Goal: Task Accomplishment & Management: Manage account settings

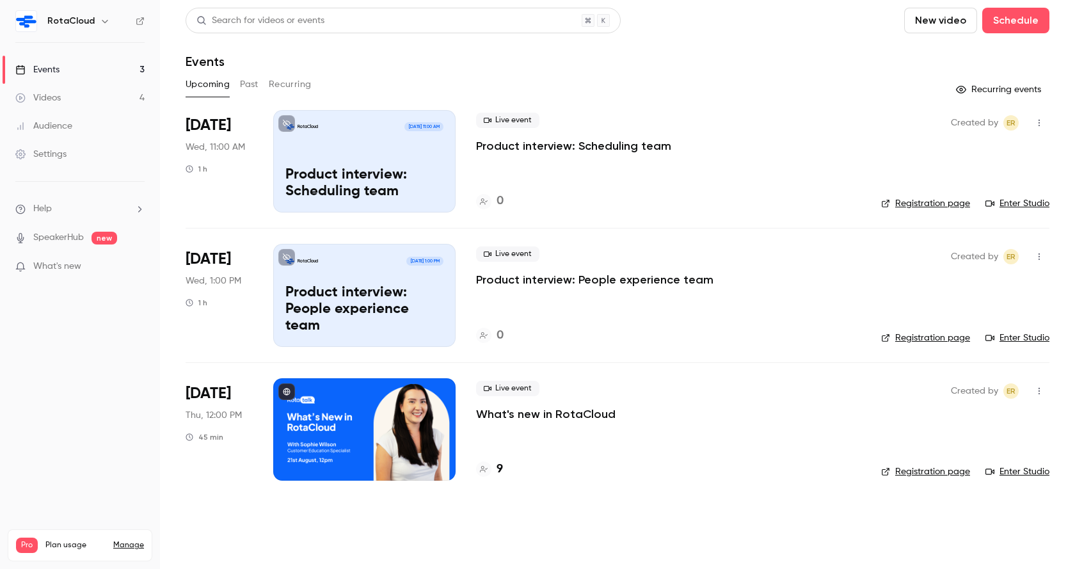
click at [539, 415] on p "What's new in RotaCloud" at bounding box center [545, 413] width 139 height 15
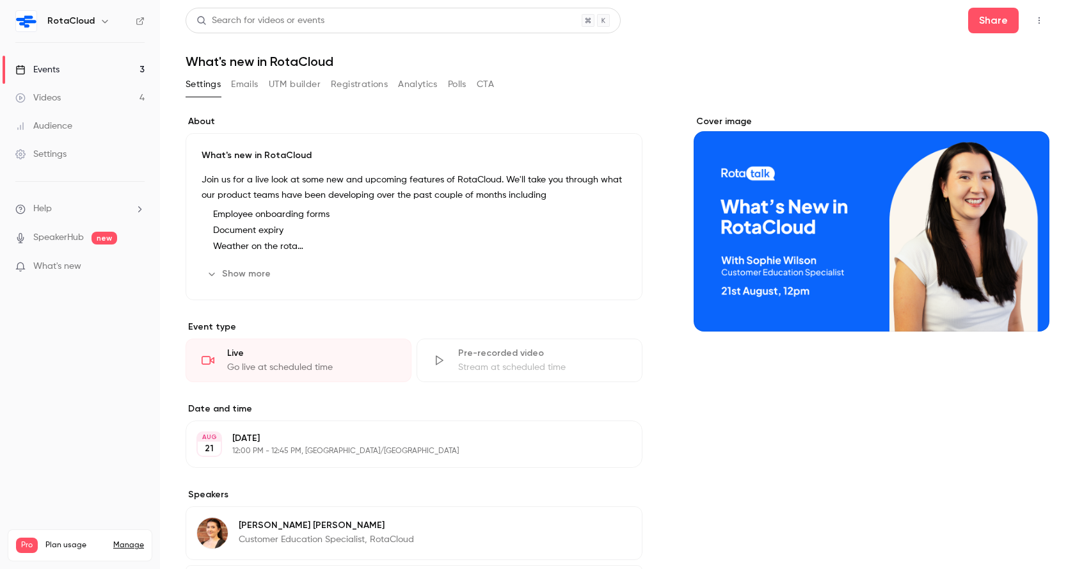
click at [285, 87] on button "UTM builder" at bounding box center [295, 84] width 52 height 20
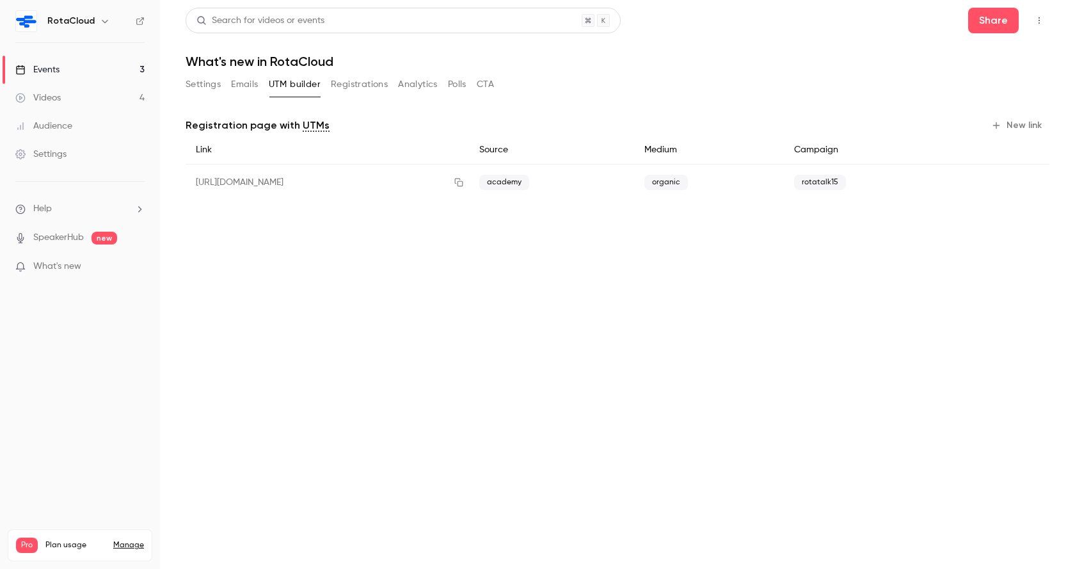
click at [1007, 123] on button "New link" at bounding box center [1017, 125] width 63 height 20
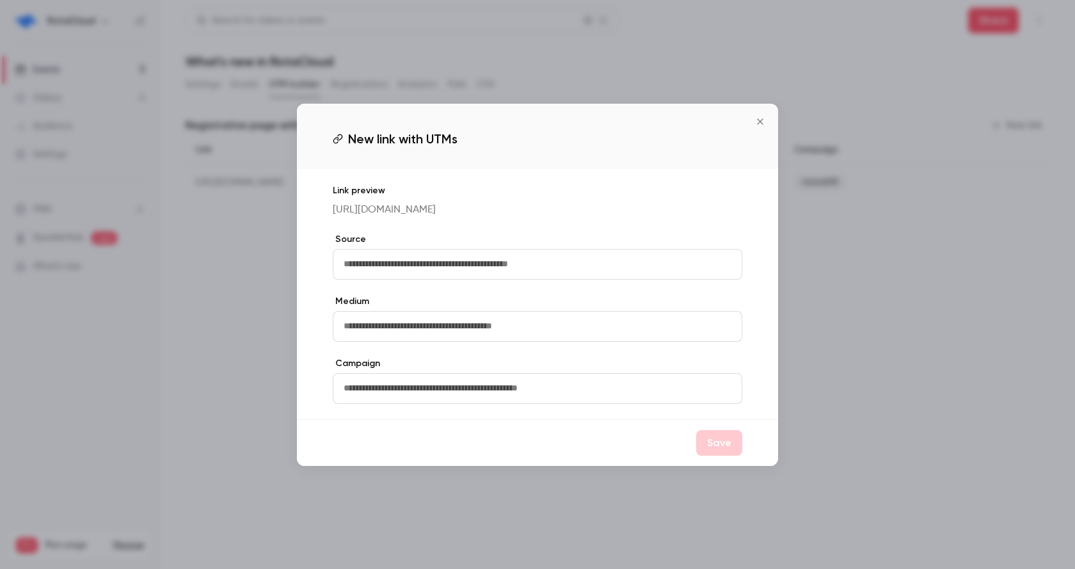
click at [455, 264] on input "text" at bounding box center [538, 264] width 410 height 31
type input "*****"
click at [466, 333] on input "text" at bounding box center [538, 326] width 410 height 31
type input "*****"
click at [417, 278] on input "*****" at bounding box center [538, 264] width 410 height 31
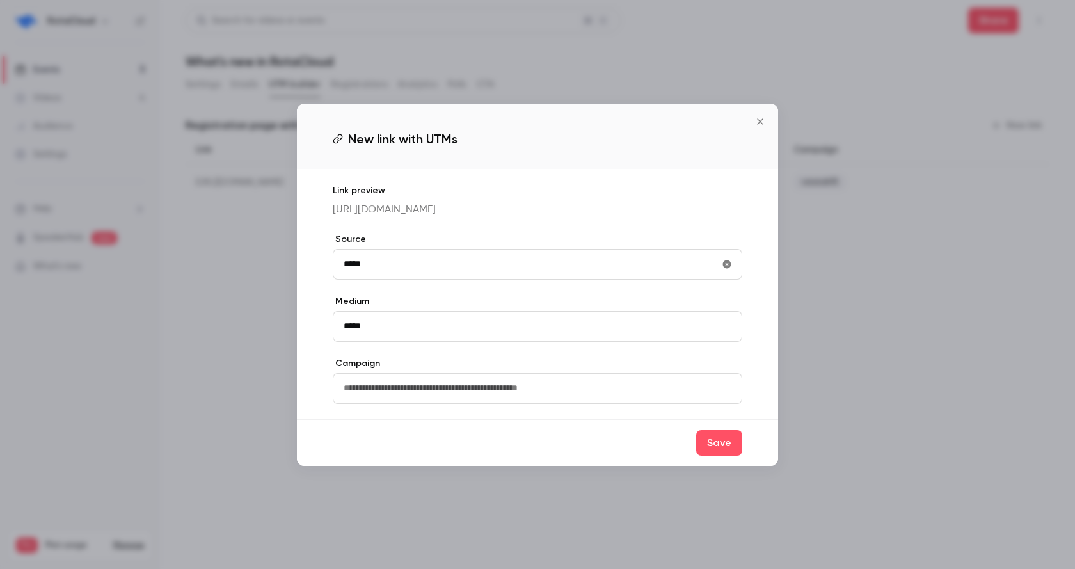
click at [417, 278] on input "*****" at bounding box center [538, 264] width 410 height 31
type input "********"
click at [756, 116] on icon "Close" at bounding box center [759, 121] width 15 height 10
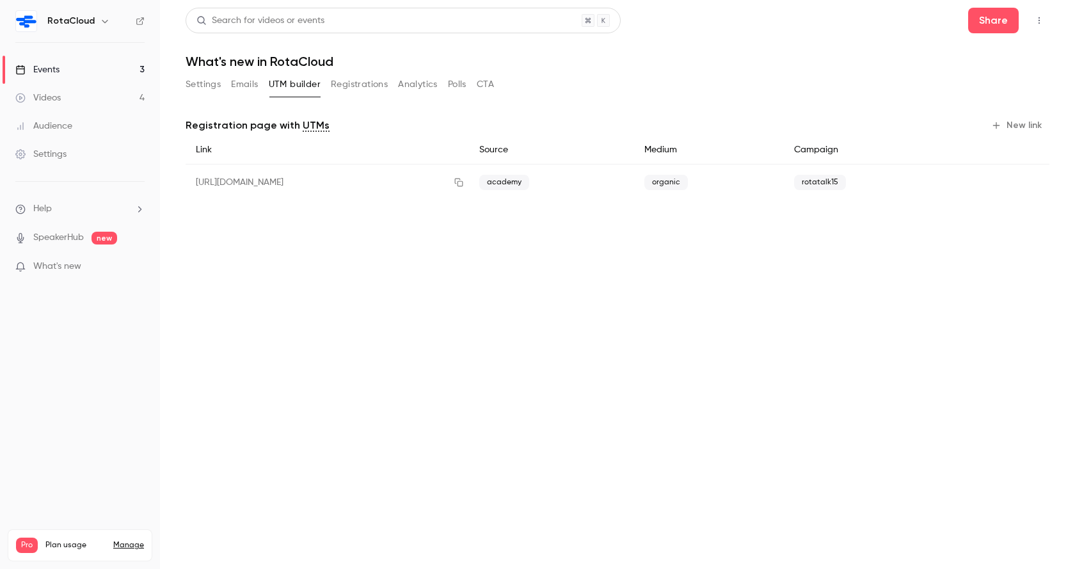
click at [1015, 120] on button "New link" at bounding box center [1017, 125] width 63 height 20
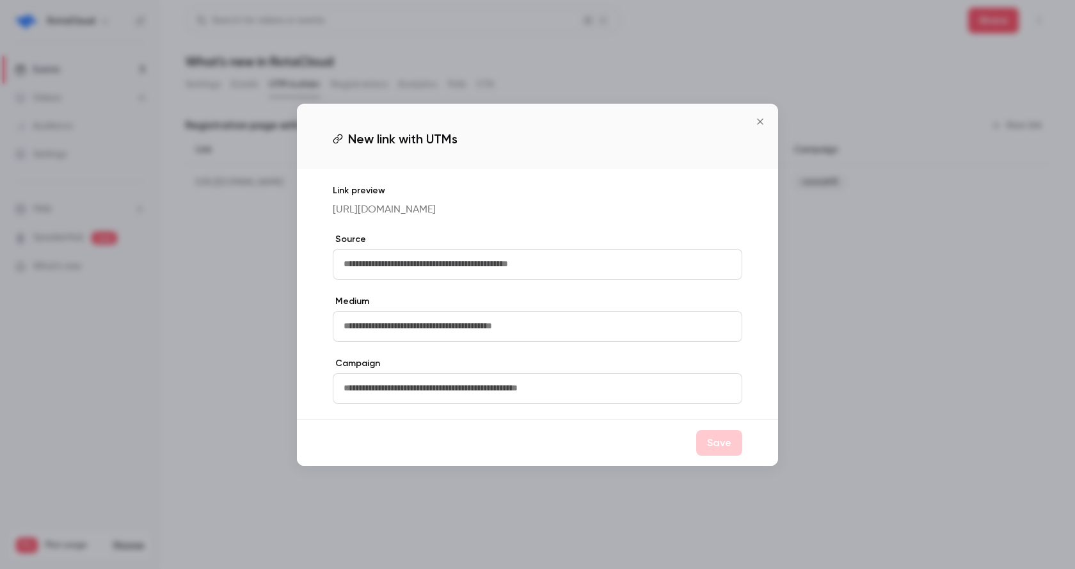
click at [452, 262] on input "text" at bounding box center [538, 264] width 410 height 31
type input "********"
click at [427, 328] on input "text" at bounding box center [538, 326] width 410 height 31
type input "*****"
click at [376, 400] on input "text" at bounding box center [538, 388] width 410 height 31
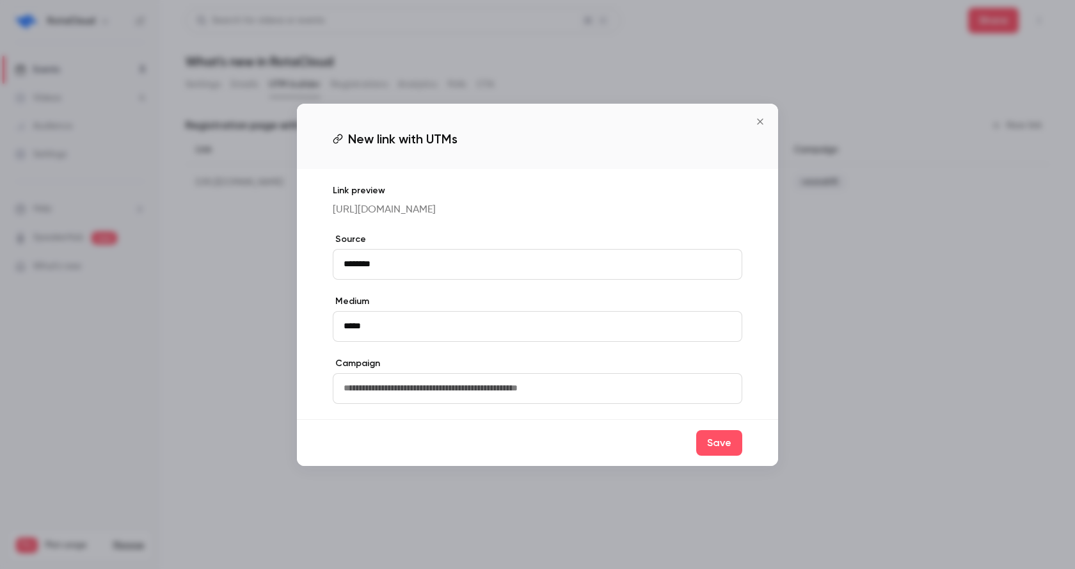
click at [420, 400] on input "text" at bounding box center [538, 388] width 410 height 31
type input "**********"
click at [717, 452] on button "Save" at bounding box center [719, 443] width 46 height 26
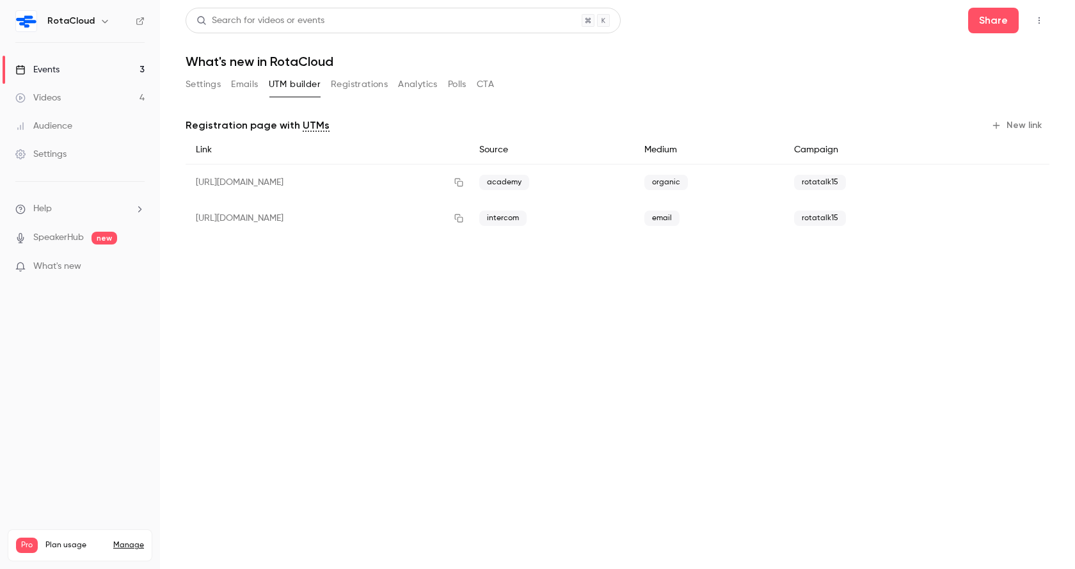
click at [203, 89] on button "Settings" at bounding box center [203, 84] width 35 height 20
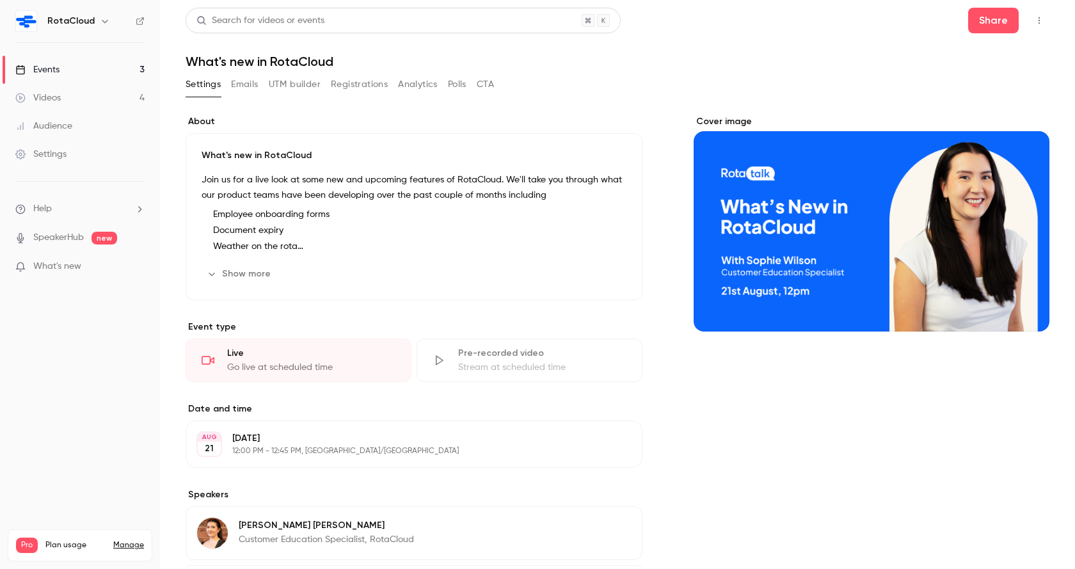
scroll to position [128, 0]
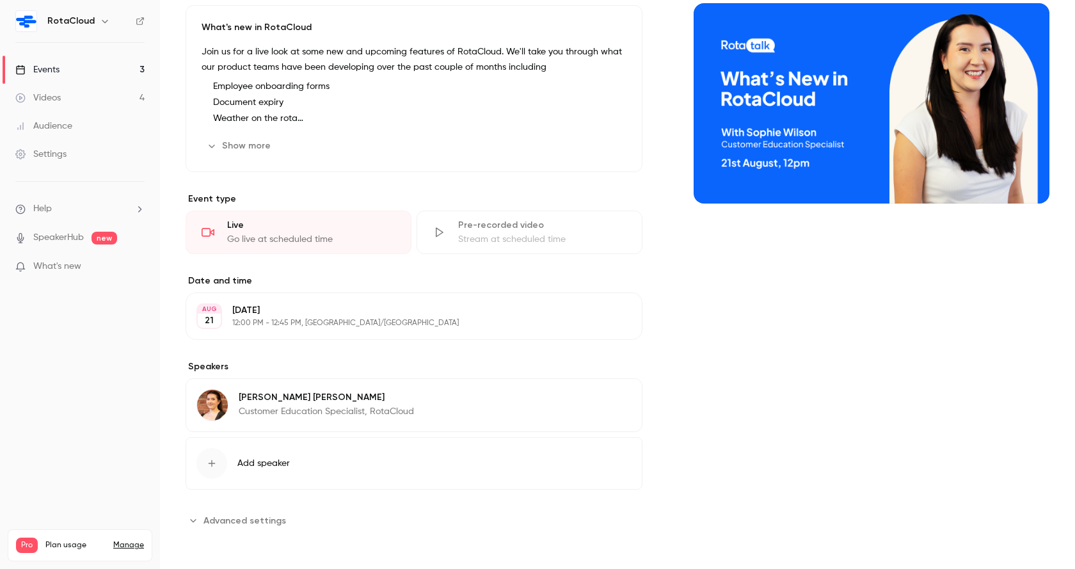
click at [227, 465] on button "Add speaker" at bounding box center [414, 463] width 457 height 52
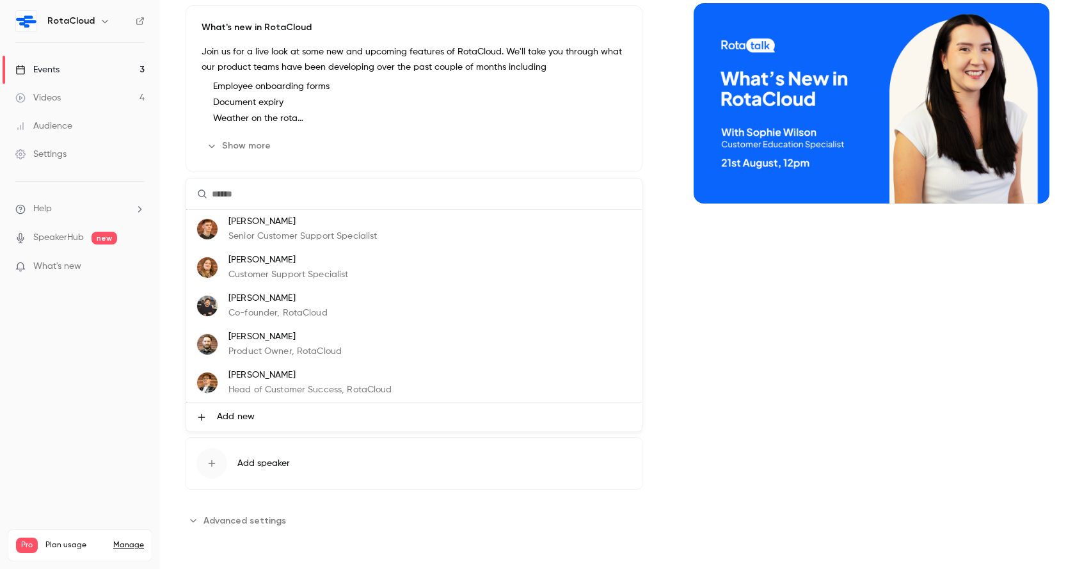
click at [232, 415] on span "Add new" at bounding box center [236, 416] width 38 height 13
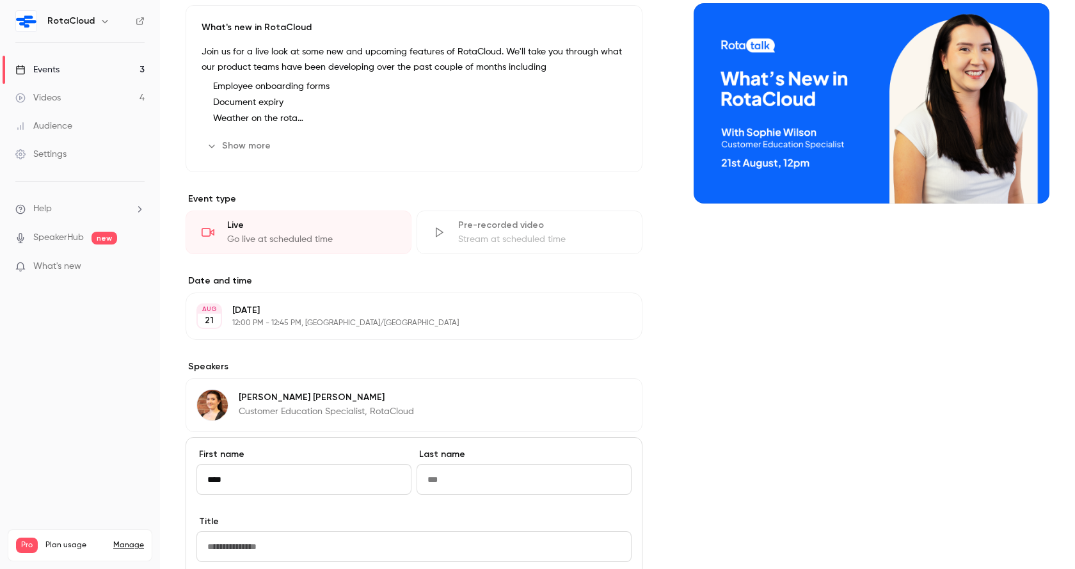
scroll to position [188, 0]
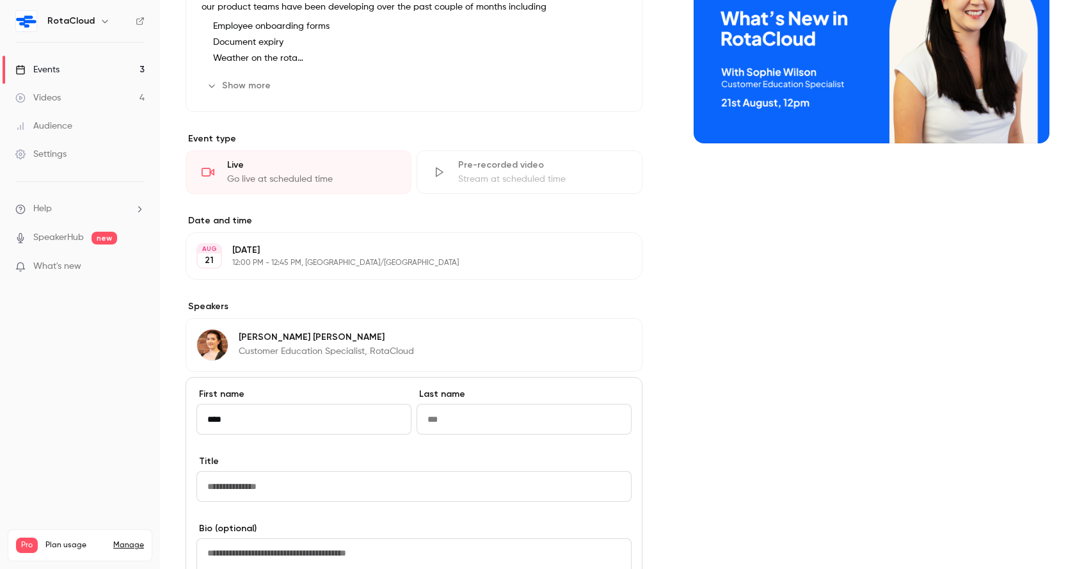
type input "****"
click at [459, 418] on input "Last name" at bounding box center [524, 419] width 215 height 31
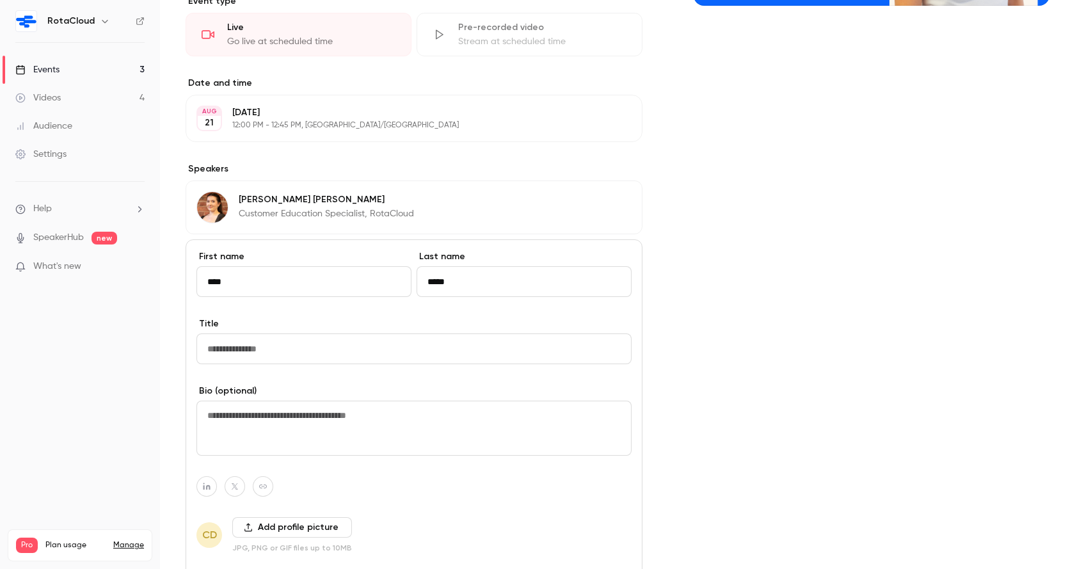
scroll to position [340, 0]
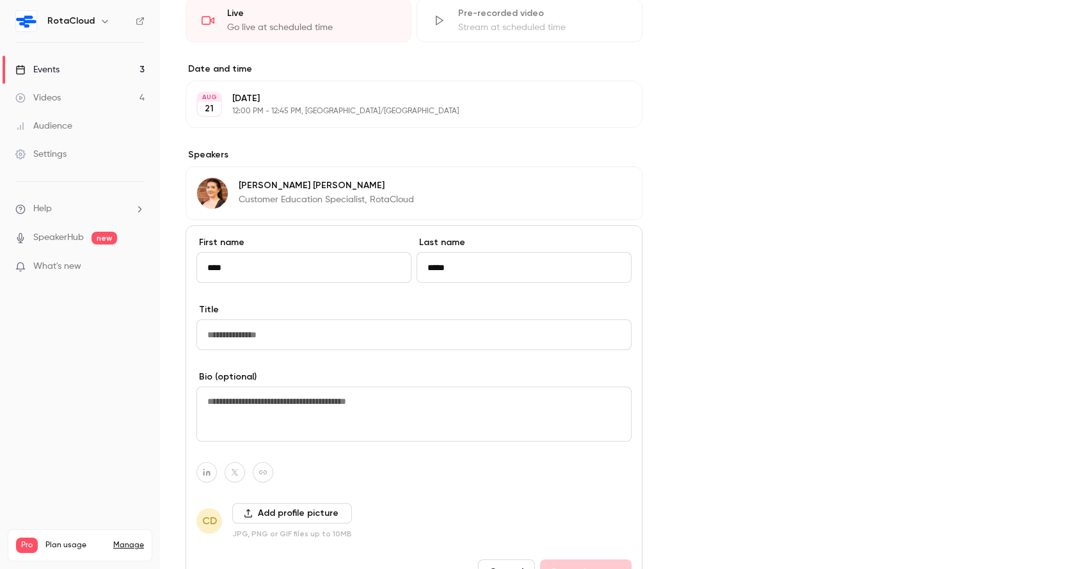
type input "*****"
click at [280, 338] on input "Title" at bounding box center [413, 334] width 435 height 31
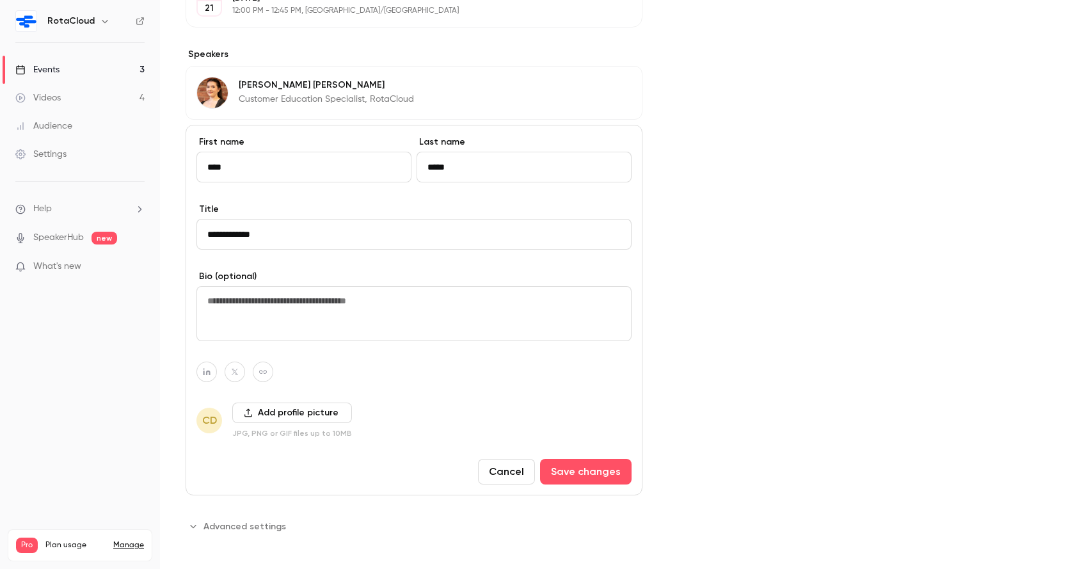
scroll to position [446, 0]
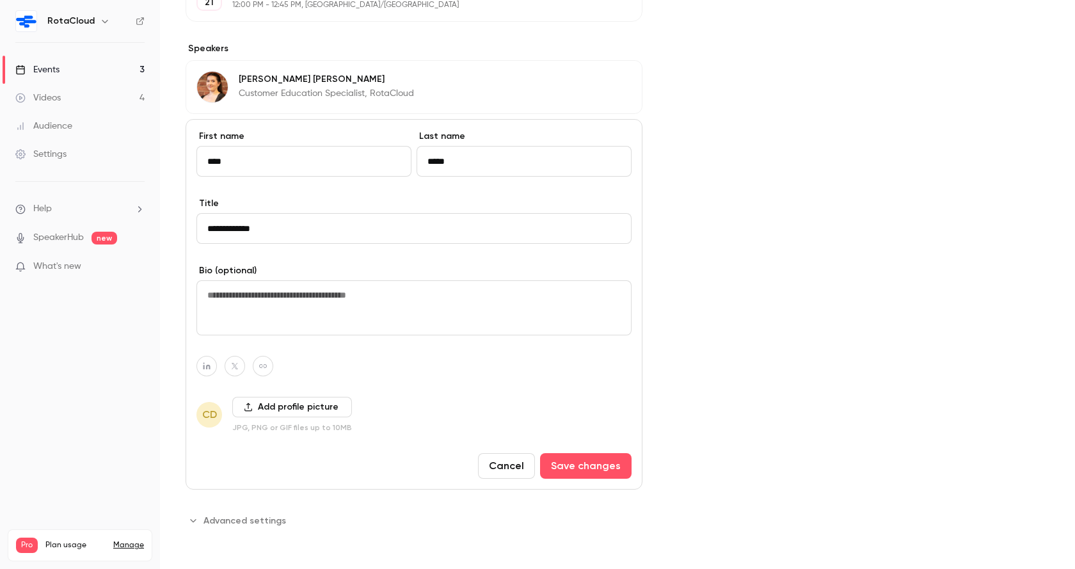
type input "**********"
click at [243, 399] on button "Add profile picture" at bounding box center [292, 407] width 120 height 20
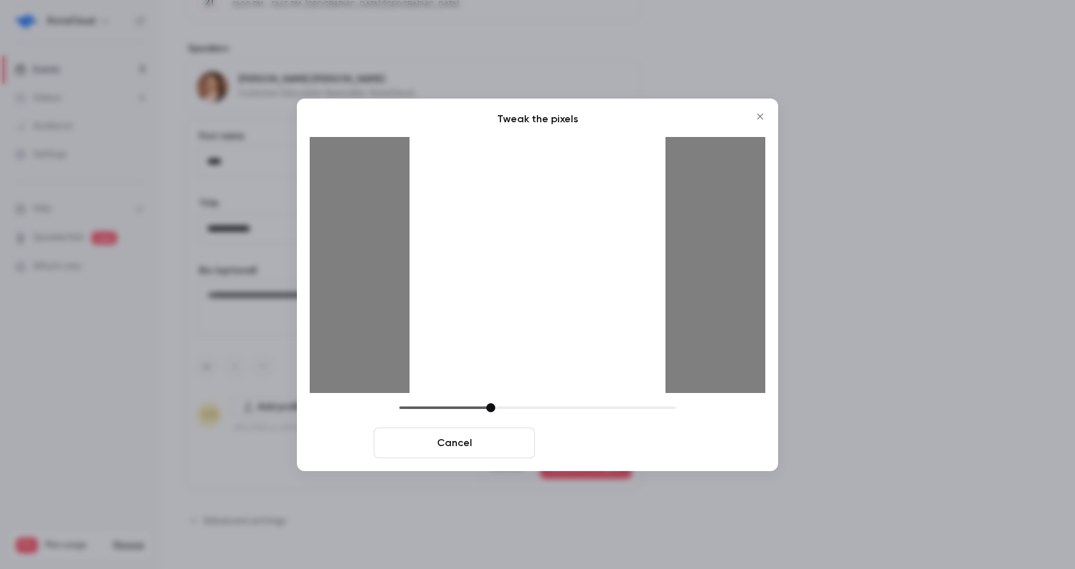
click at [605, 440] on button "Crop and save" at bounding box center [620, 442] width 161 height 31
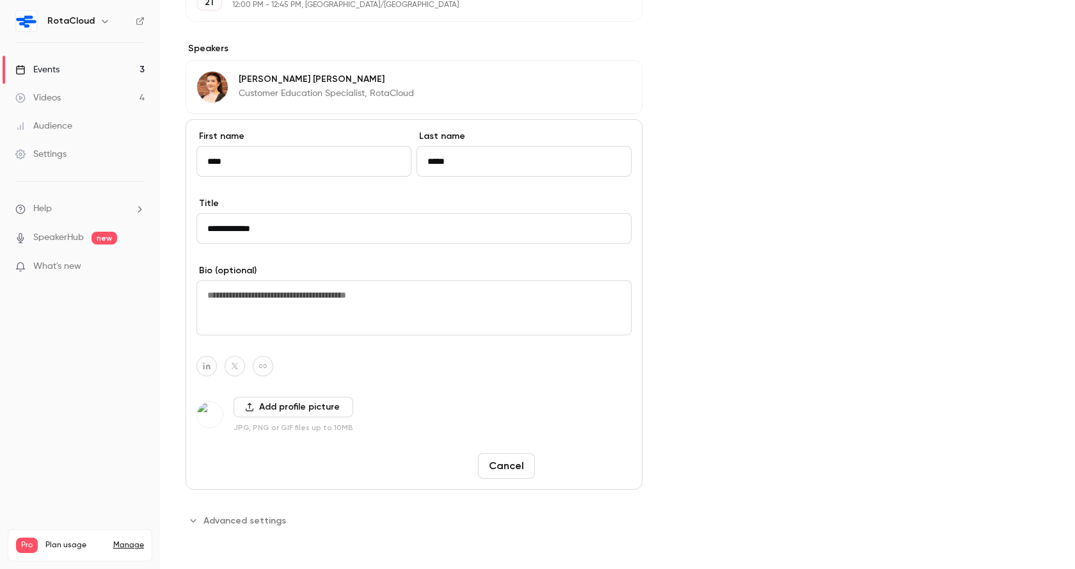
click at [577, 460] on button "Save changes" at bounding box center [586, 466] width 92 height 26
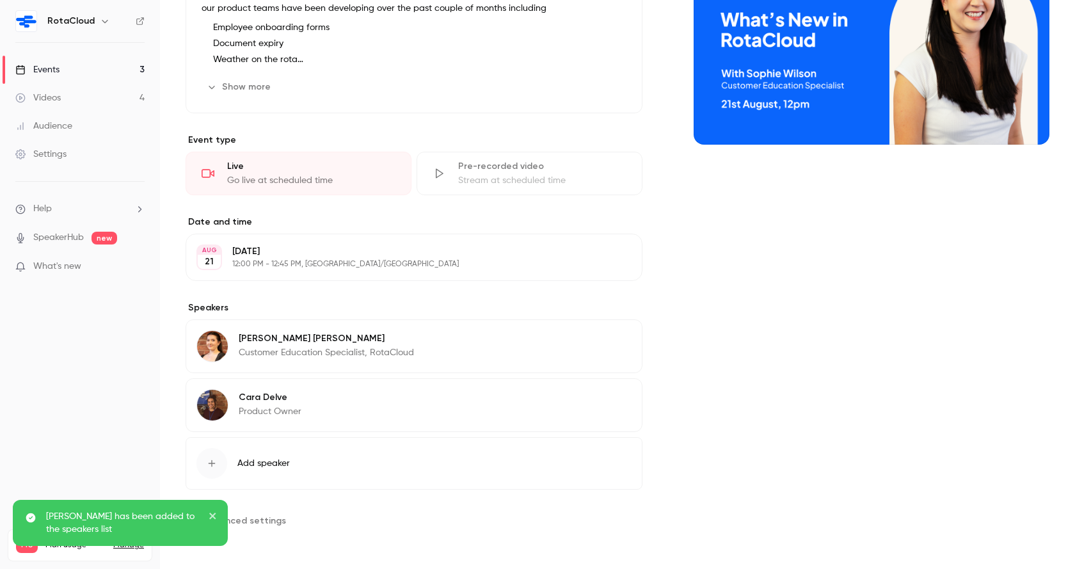
click at [613, 341] on button "Edit" at bounding box center [608, 340] width 47 height 20
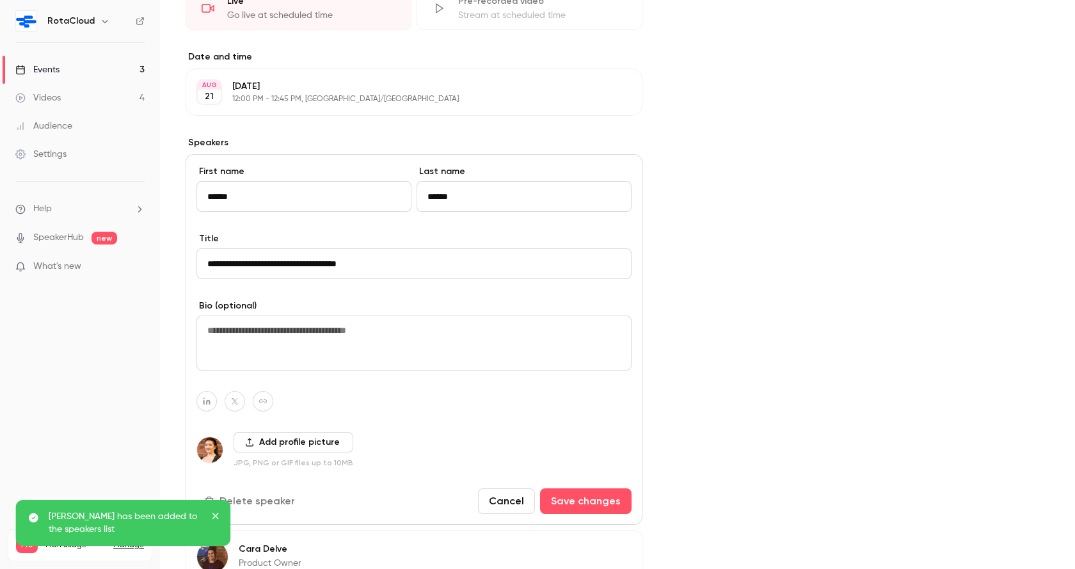
scroll to position [387, 0]
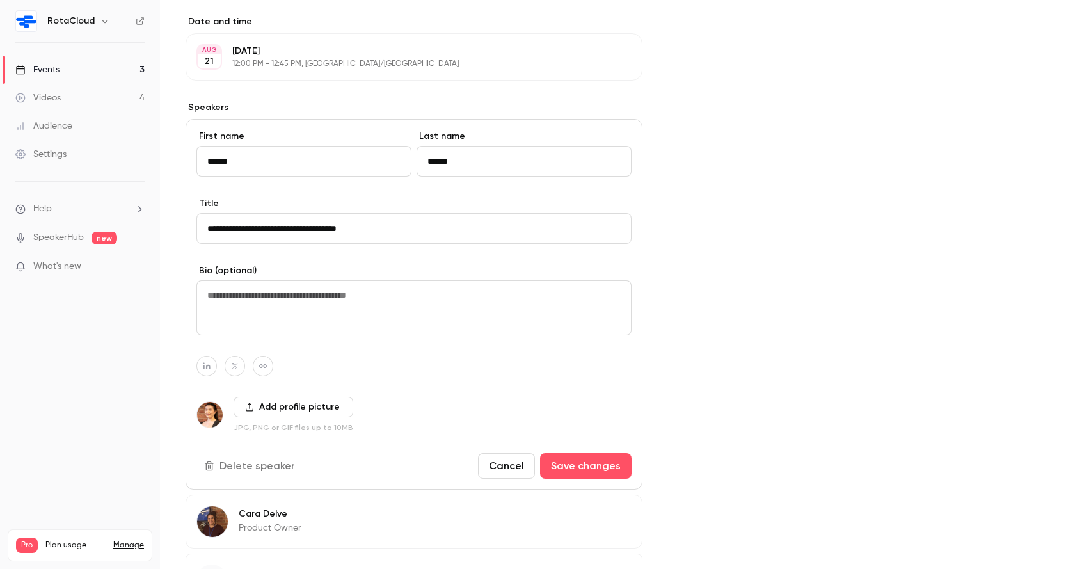
click at [249, 410] on icon "button" at bounding box center [249, 406] width 9 height 9
click at [281, 405] on button "Add profile picture" at bounding box center [294, 407] width 120 height 20
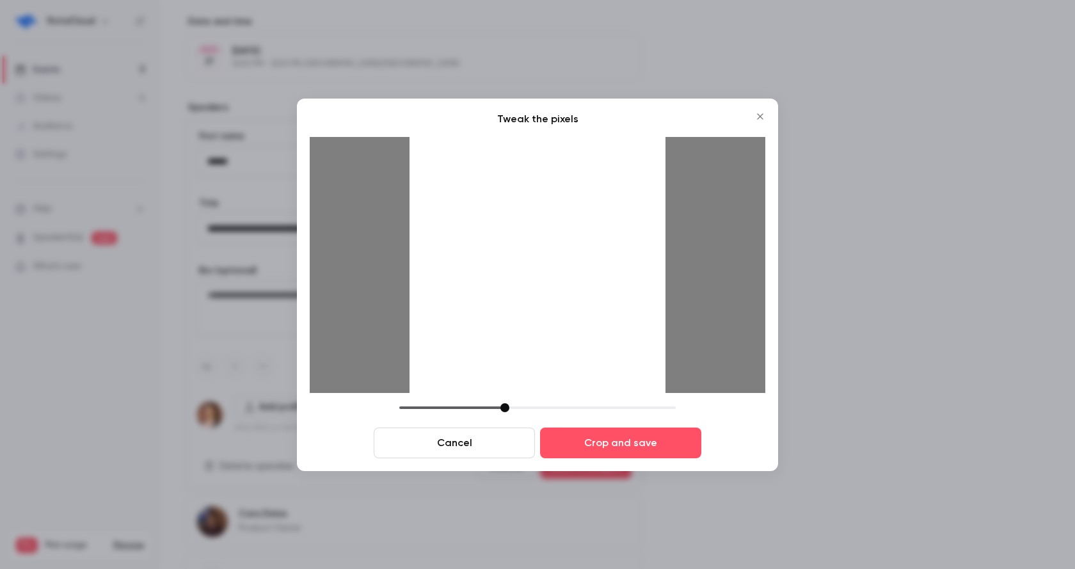
drag, startPoint x: 491, startPoint y: 408, endPoint x: 514, endPoint y: 410, distance: 23.1
click at [514, 410] on div at bounding box center [537, 407] width 276 height 9
drag, startPoint x: 504, startPoint y: 273, endPoint x: 512, endPoint y: 294, distance: 23.1
click at [512, 294] on div at bounding box center [538, 265] width 256 height 256
click at [650, 443] on button "Crop and save" at bounding box center [620, 442] width 161 height 31
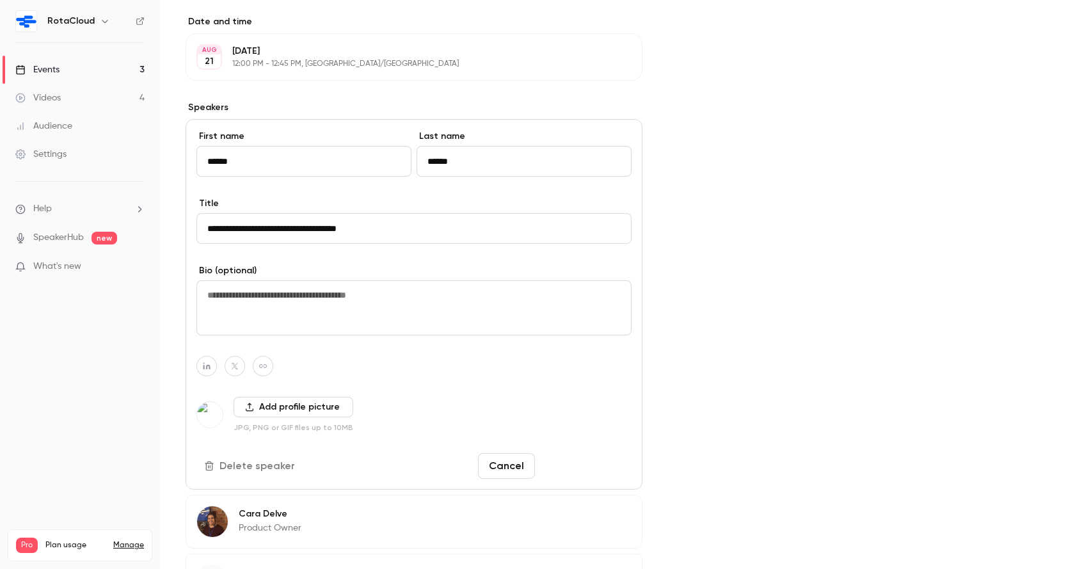
click at [575, 459] on button "Save changes" at bounding box center [586, 466] width 92 height 26
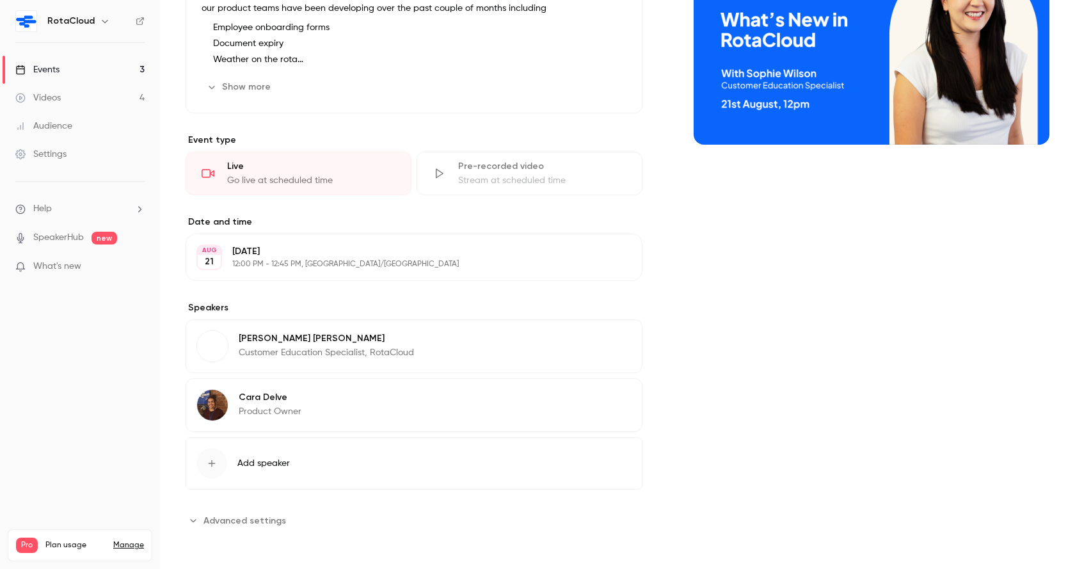
scroll to position [187, 0]
click at [597, 331] on button "Edit" at bounding box center [608, 340] width 47 height 20
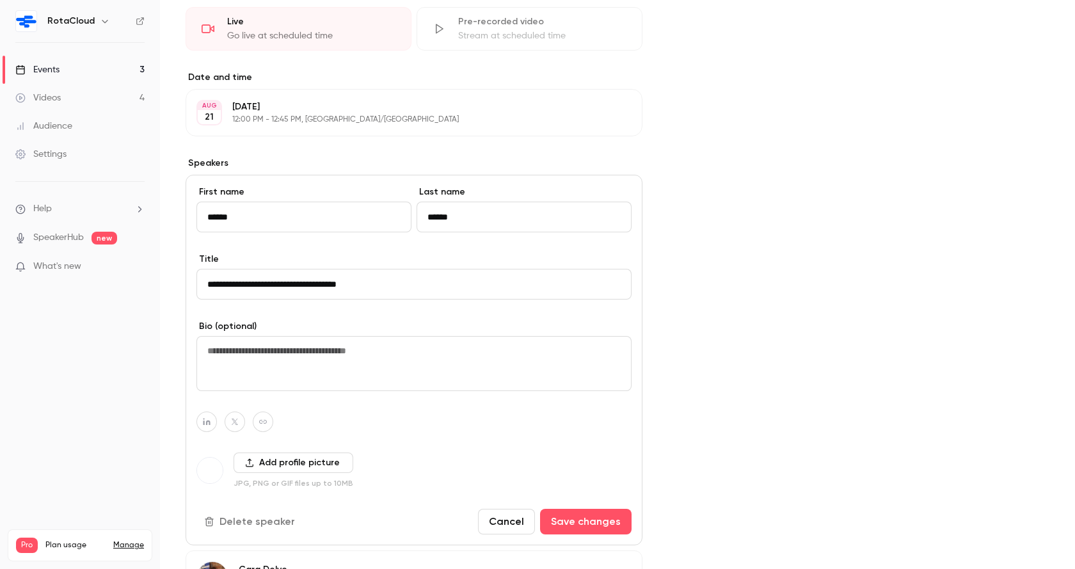
scroll to position [331, 0]
click at [273, 461] on button "Add profile picture" at bounding box center [294, 463] width 120 height 20
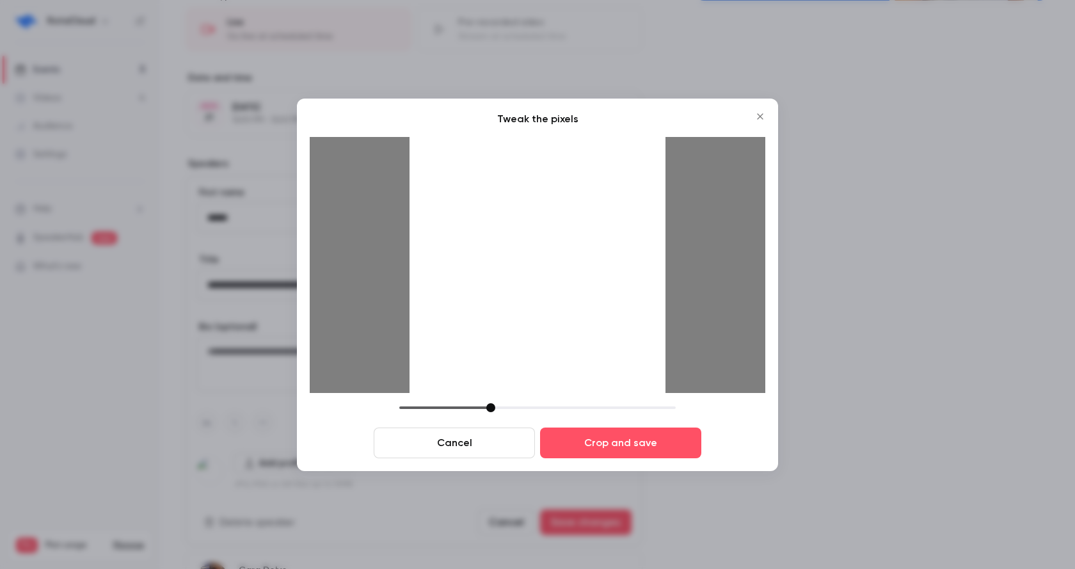
click at [474, 442] on button "Cancel" at bounding box center [454, 442] width 161 height 31
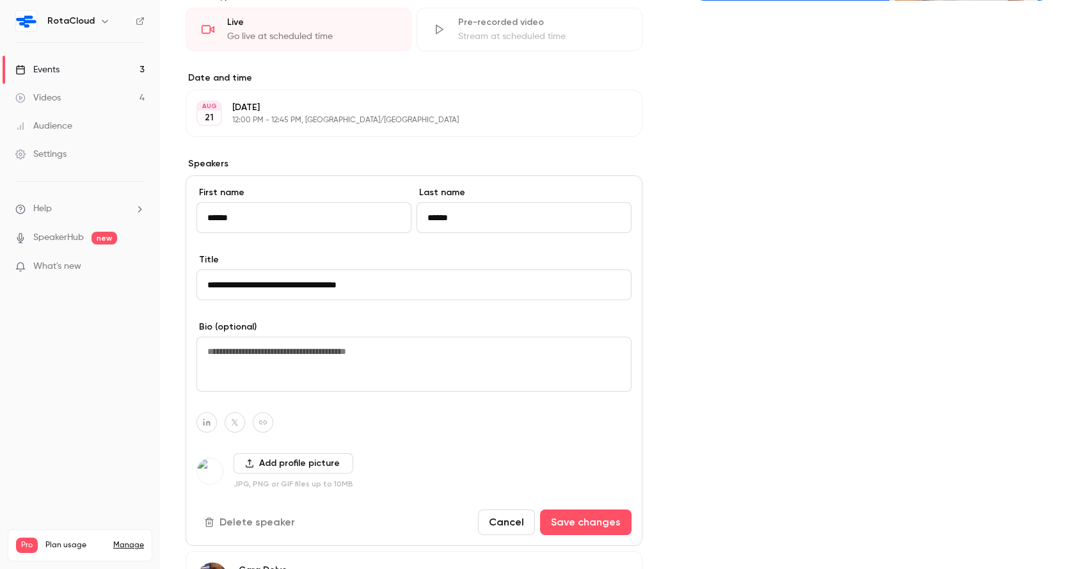
click at [276, 464] on button "Add profile picture" at bounding box center [294, 463] width 120 height 20
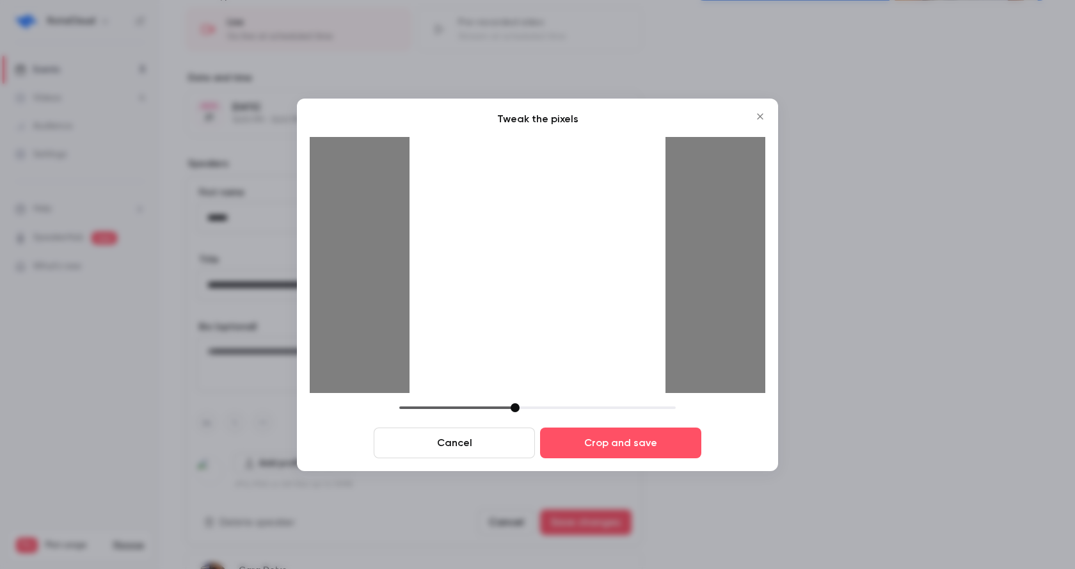
drag, startPoint x: 491, startPoint y: 405, endPoint x: 516, endPoint y: 404, distance: 25.0
click at [516, 404] on div at bounding box center [515, 407] width 9 height 9
drag, startPoint x: 525, startPoint y: 230, endPoint x: 528, endPoint y: 264, distance: 34.0
click at [528, 264] on div at bounding box center [538, 265] width 256 height 256
drag, startPoint x: 528, startPoint y: 264, endPoint x: 528, endPoint y: 255, distance: 9.0
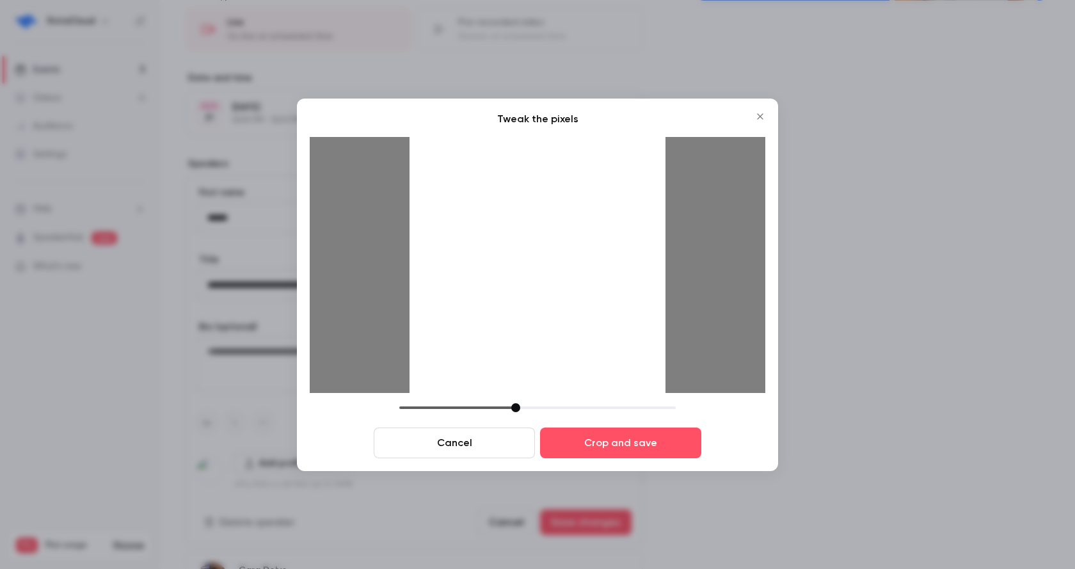
click at [528, 255] on div at bounding box center [538, 265] width 256 height 256
click at [656, 436] on button "Crop and save" at bounding box center [620, 442] width 161 height 31
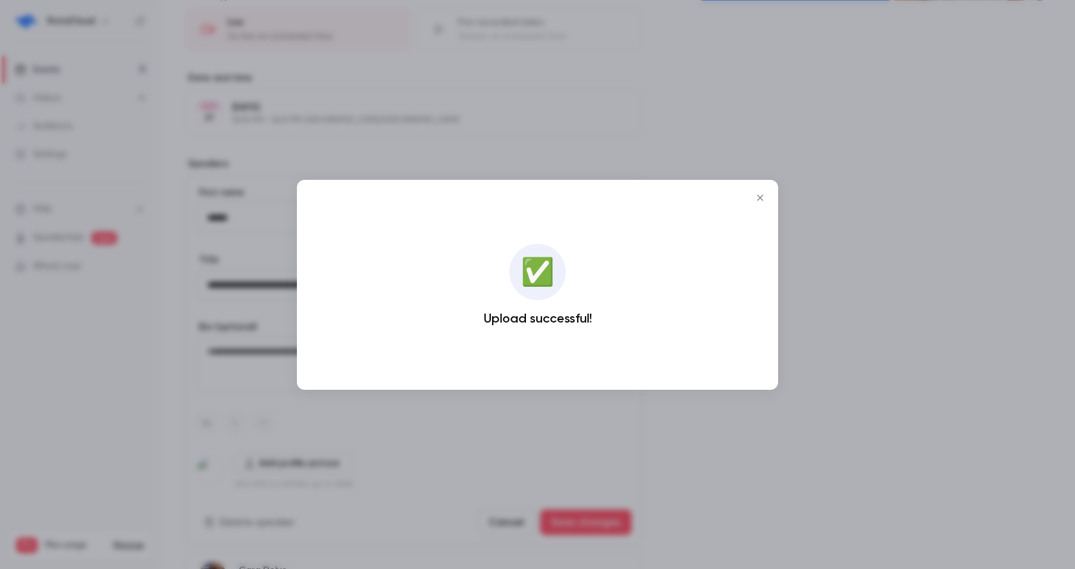
click at [760, 198] on icon "Close" at bounding box center [759, 198] width 15 height 10
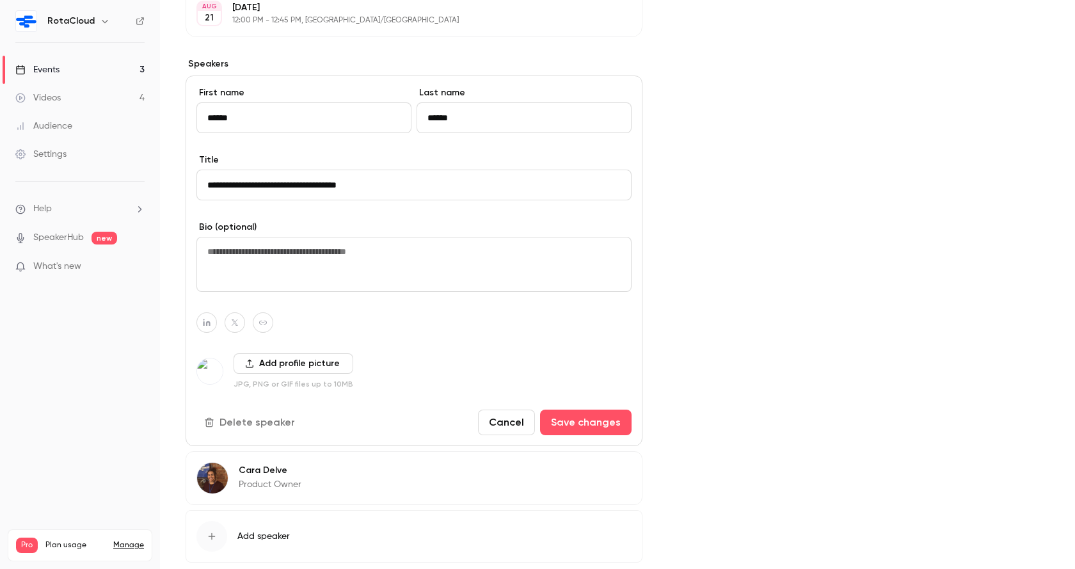
scroll to position [443, 0]
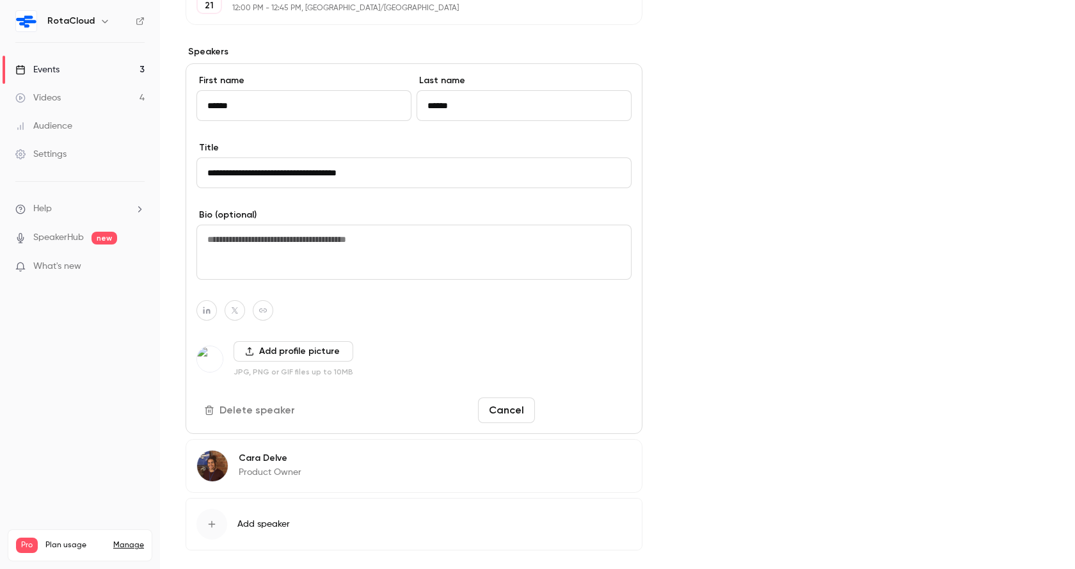
click at [577, 409] on button "Save changes" at bounding box center [586, 410] width 92 height 26
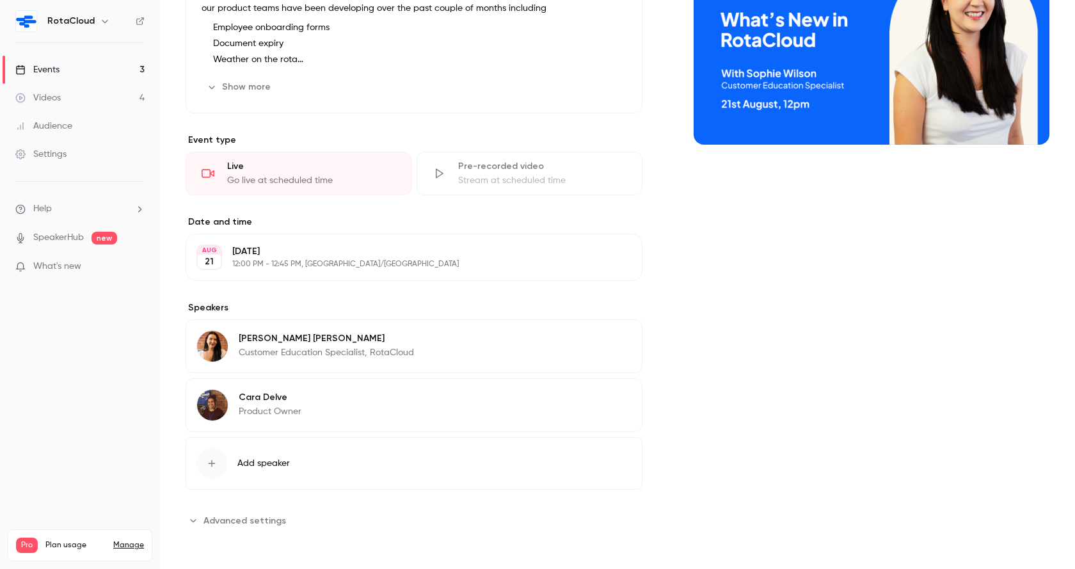
click at [291, 459] on button "Add speaker" at bounding box center [414, 463] width 457 height 52
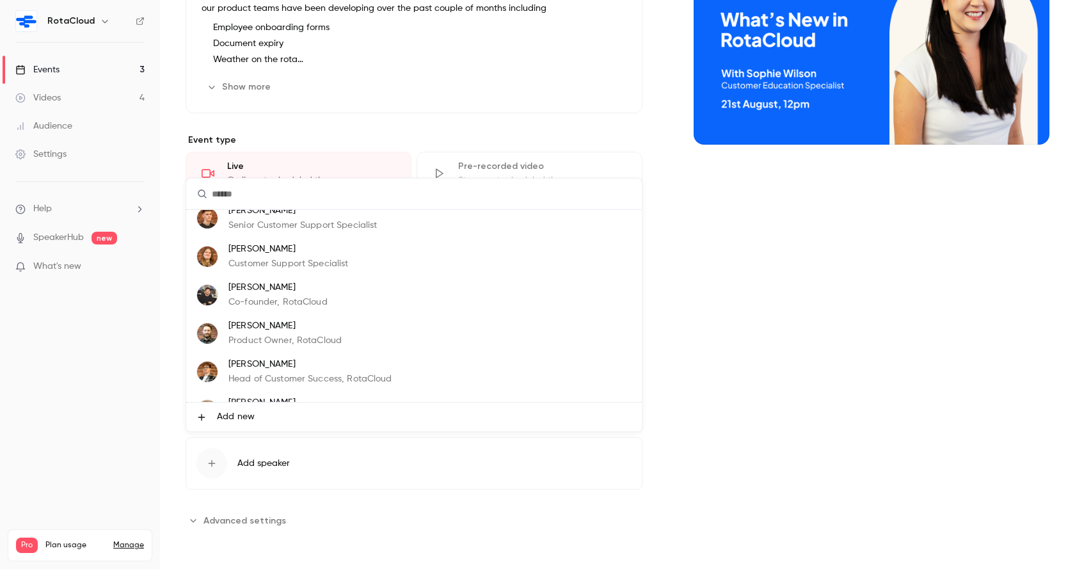
scroll to position [13, 0]
click at [303, 325] on p "James Denham" at bounding box center [284, 323] width 113 height 13
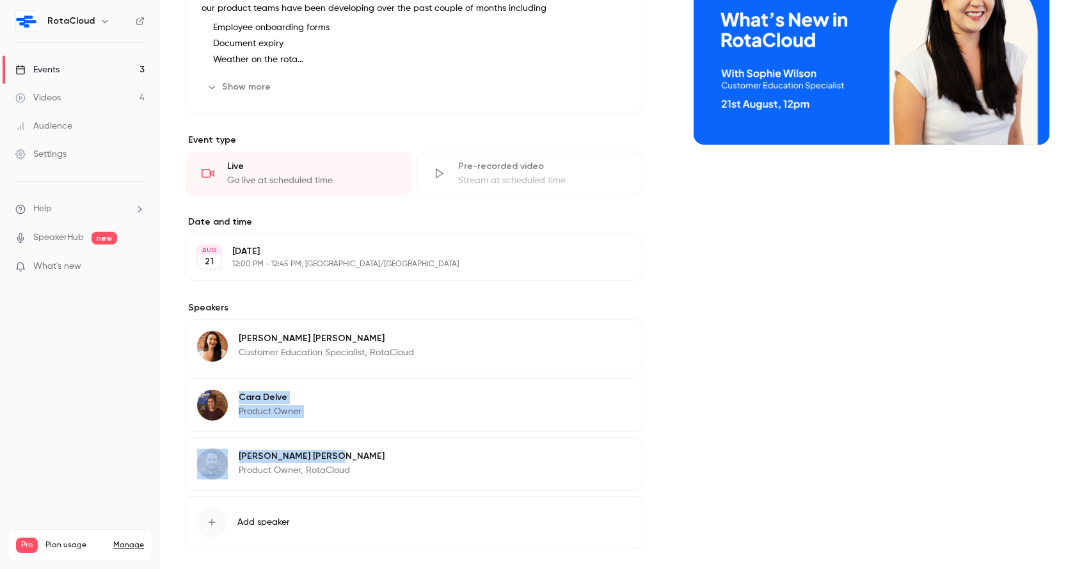
drag, startPoint x: 369, startPoint y: 452, endPoint x: 366, endPoint y: 385, distance: 67.2
click at [366, 385] on div "Sophie Wilson Customer Education Specialist, RotaCloud Edit Cara Delve Product …" at bounding box center [414, 404] width 457 height 171
click at [774, 346] on div "Cover image" at bounding box center [872, 258] width 356 height 661
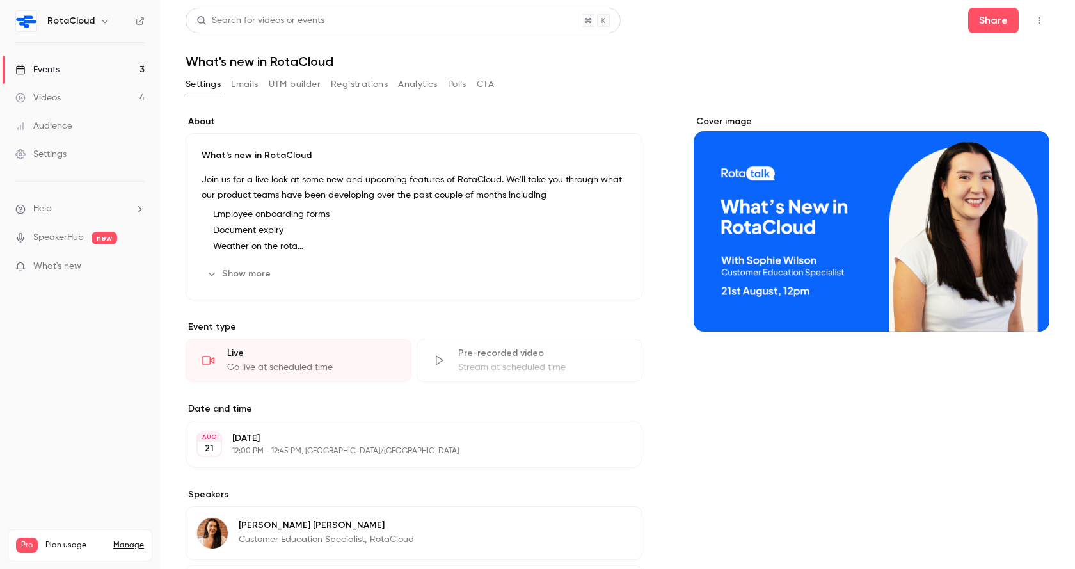
scroll to position [246, 0]
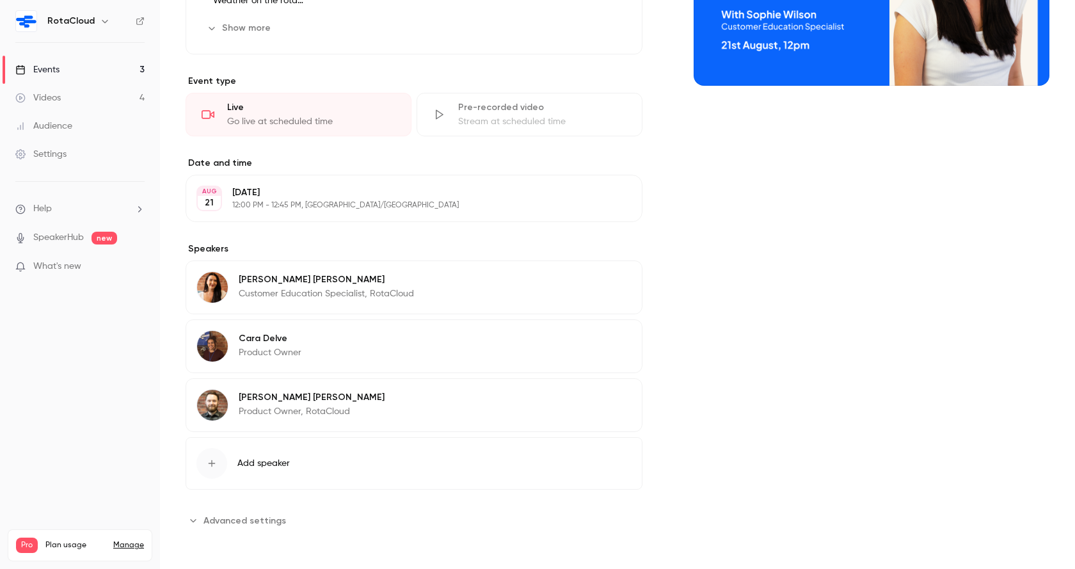
click at [251, 520] on span "Advanced settings" at bounding box center [244, 520] width 83 height 13
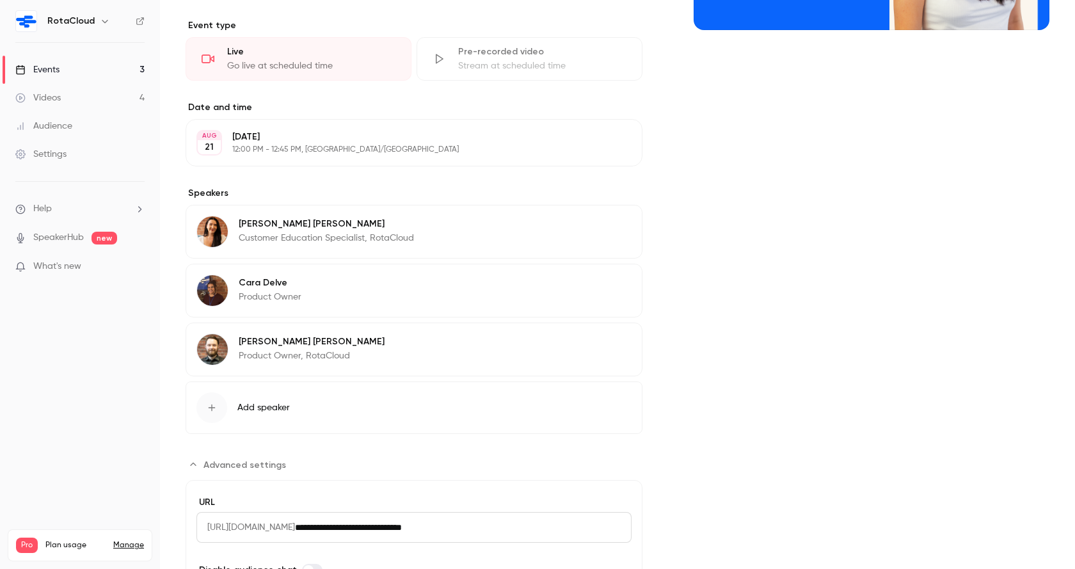
scroll to position [307, 0]
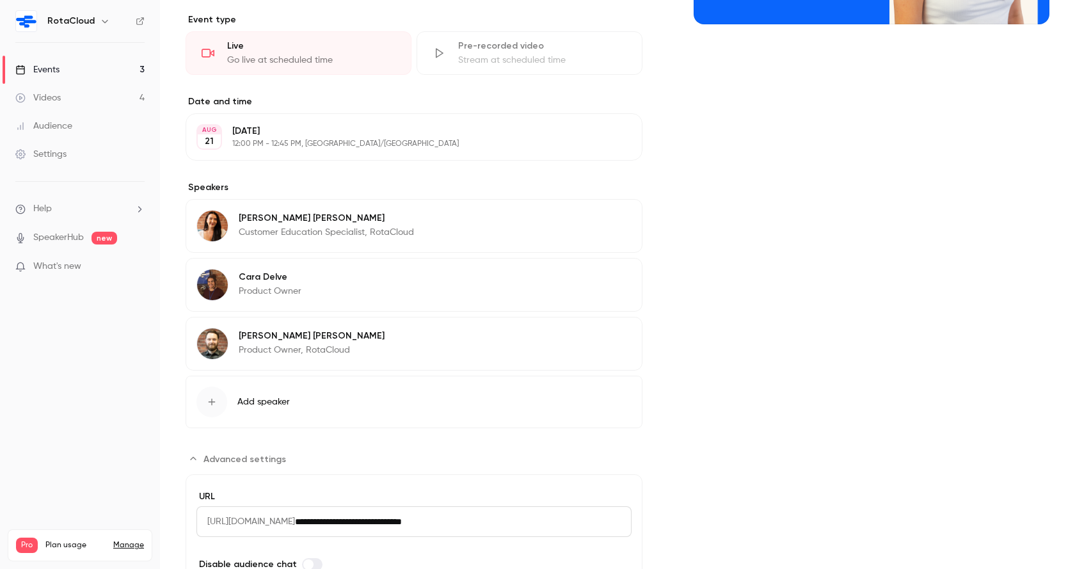
click at [295, 516] on span "[URL][DOMAIN_NAME]" at bounding box center [245, 521] width 99 height 31
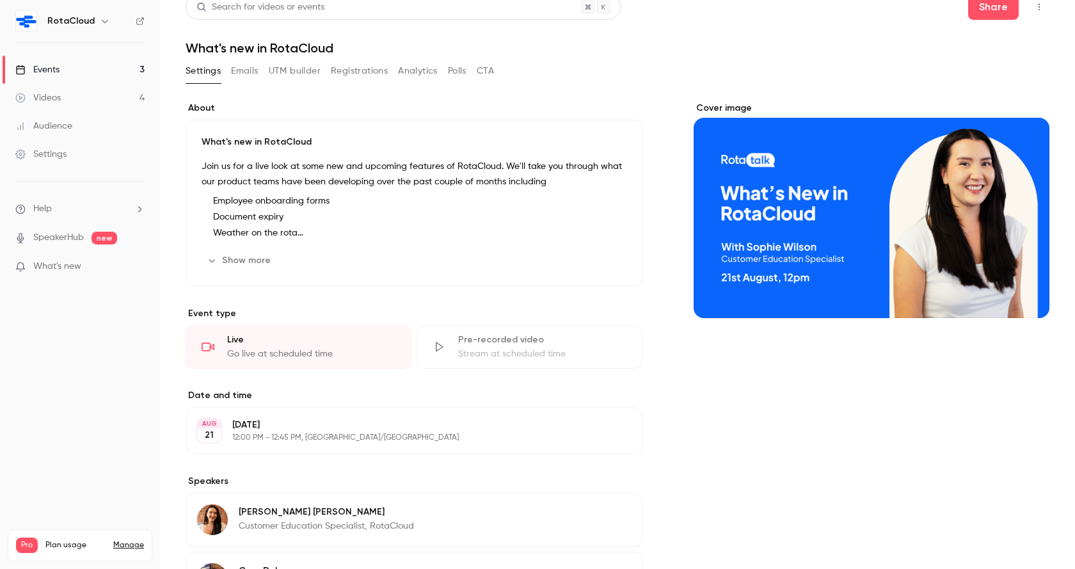
scroll to position [0, 0]
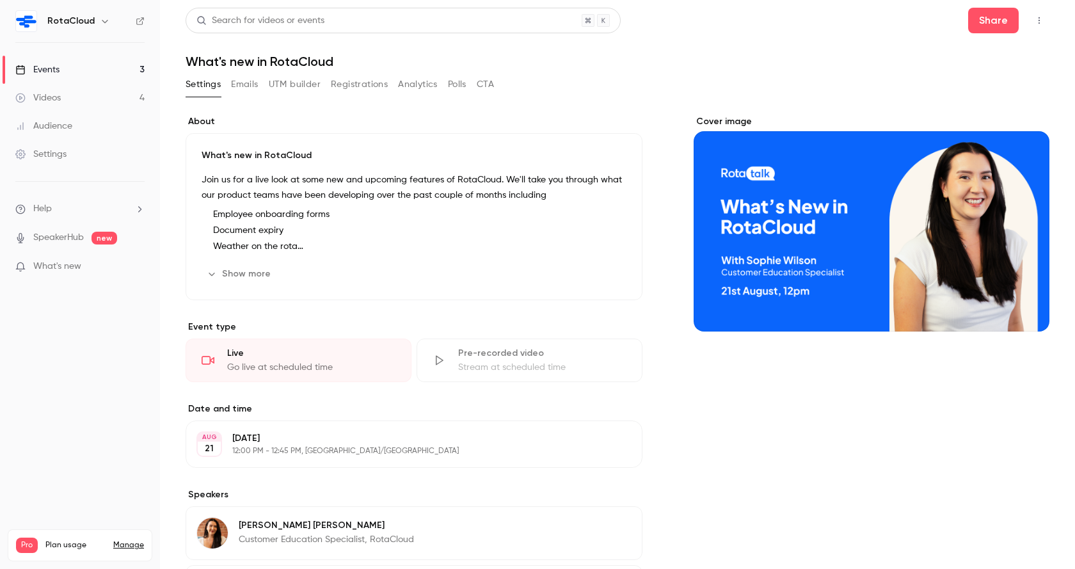
click at [287, 88] on button "UTM builder" at bounding box center [295, 84] width 52 height 20
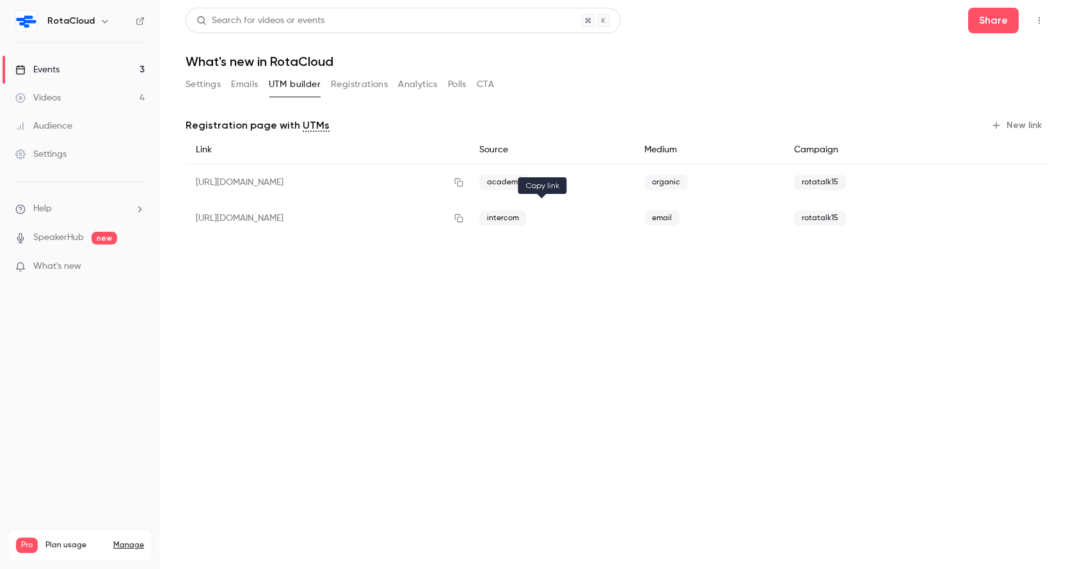
click at [464, 216] on icon "button" at bounding box center [459, 218] width 10 height 9
click at [209, 86] on button "Settings" at bounding box center [203, 84] width 35 height 20
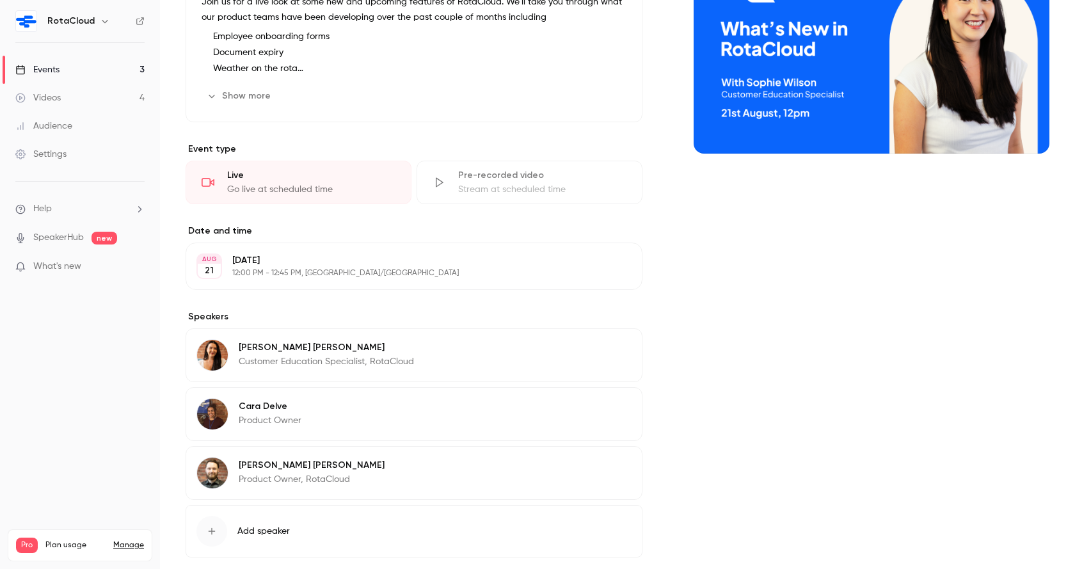
scroll to position [180, 0]
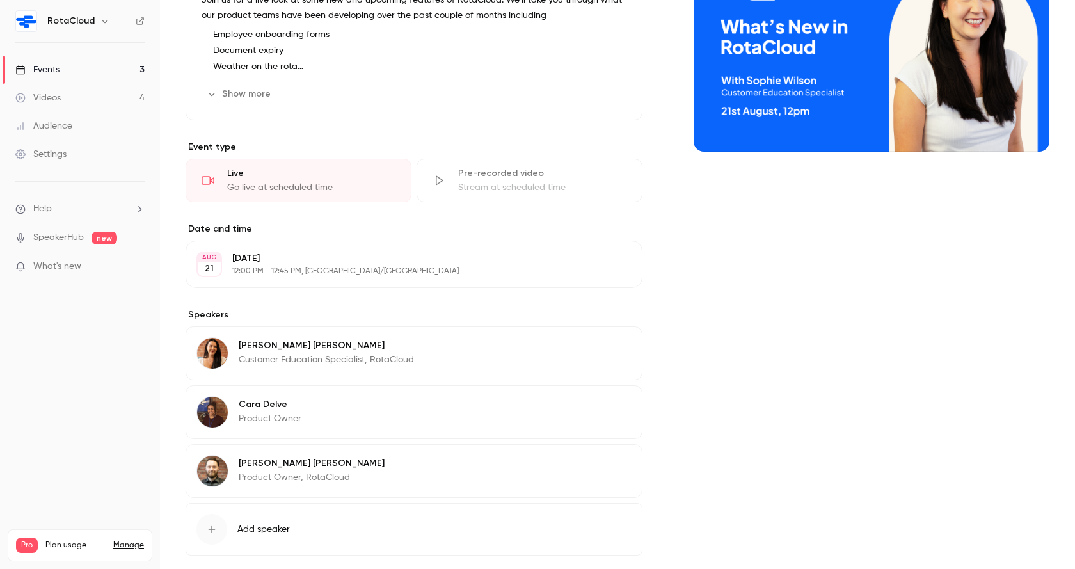
click at [445, 411] on div "Cara Delve Product Owner Edit" at bounding box center [414, 412] width 457 height 54
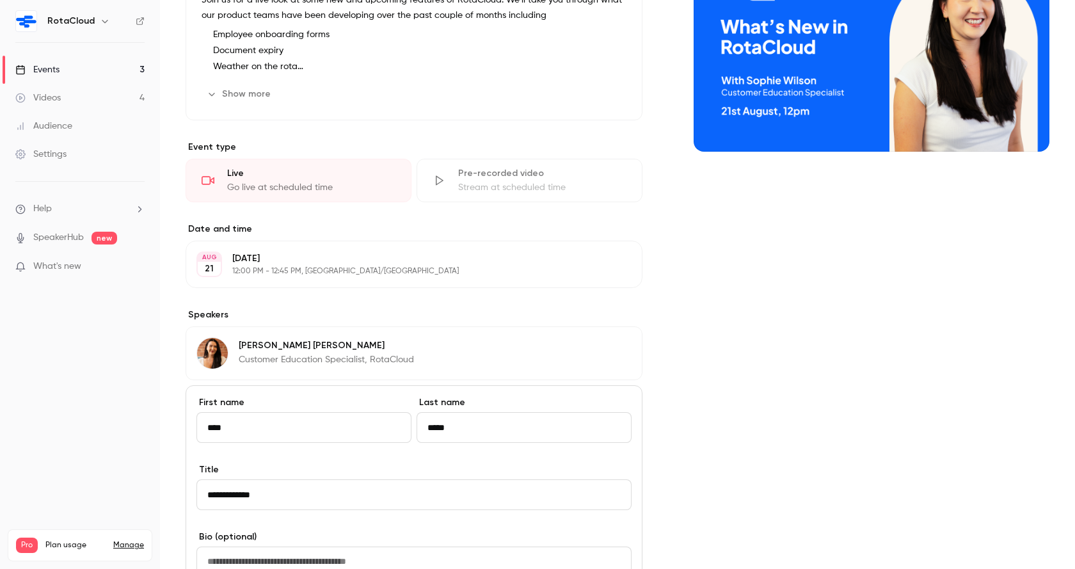
scroll to position [241, 0]
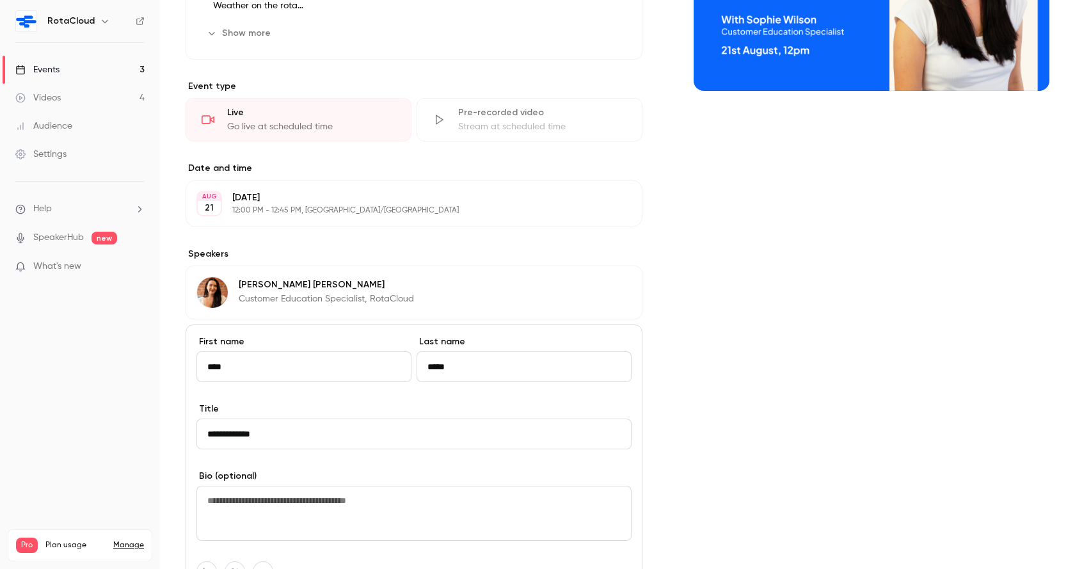
click at [312, 432] on input "**********" at bounding box center [413, 433] width 435 height 31
type input "**********"
click at [674, 406] on div "**********" at bounding box center [618, 364] width 864 height 978
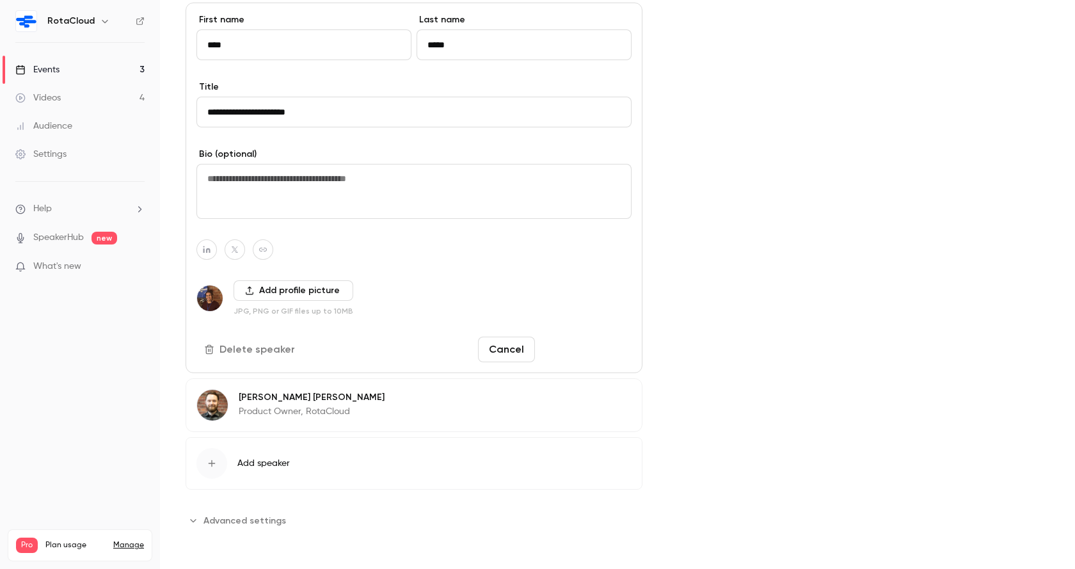
click at [574, 344] on button "Save changes" at bounding box center [586, 350] width 92 height 26
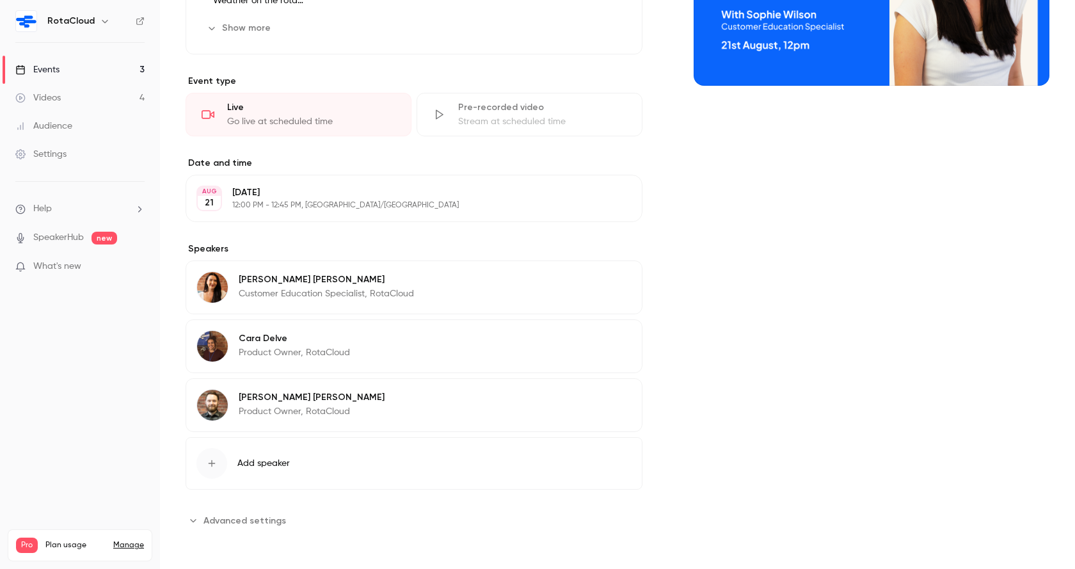
scroll to position [0, 0]
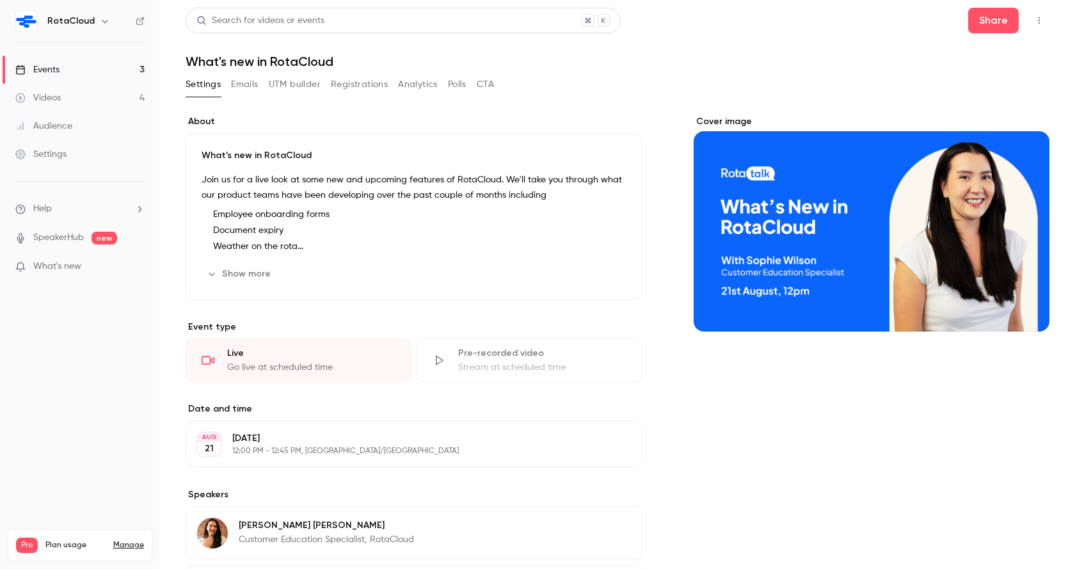
click at [289, 86] on button "UTM builder" at bounding box center [295, 84] width 52 height 20
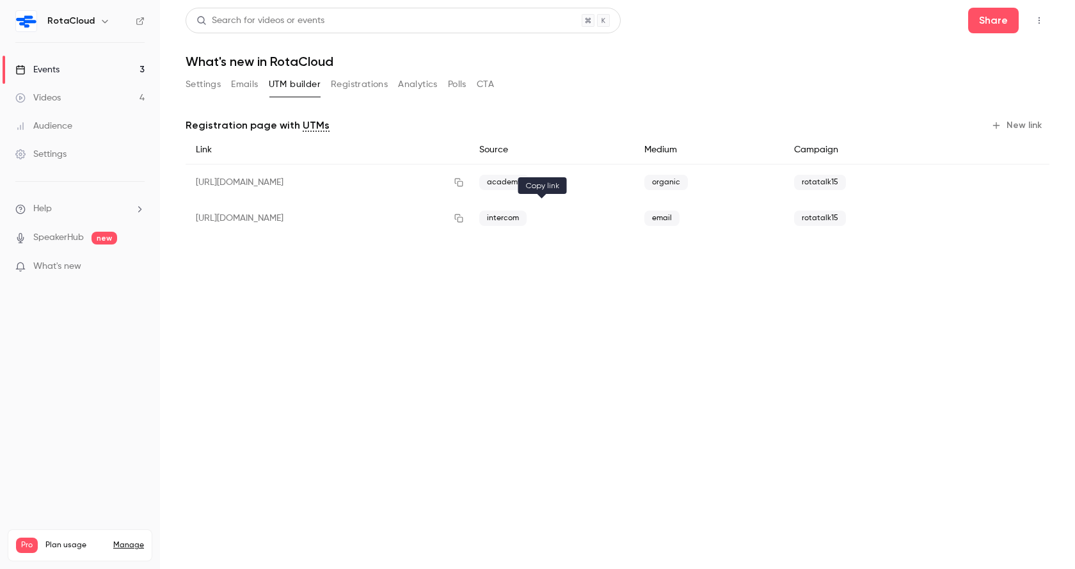
click at [469, 212] on button "button" at bounding box center [459, 218] width 20 height 20
click at [201, 82] on button "Settings" at bounding box center [203, 84] width 35 height 20
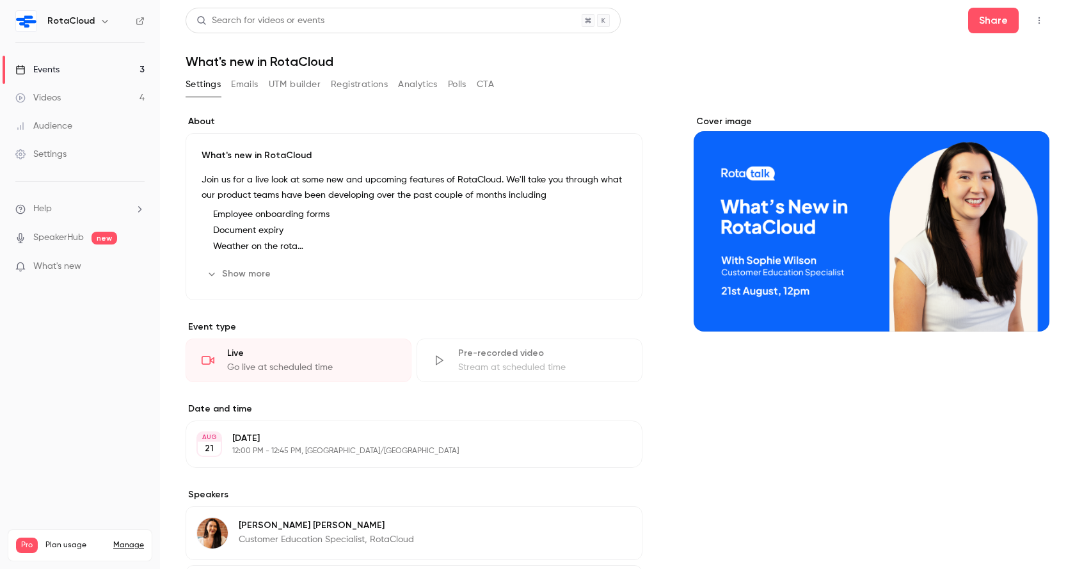
click at [47, 70] on div "Events" at bounding box center [37, 69] width 44 height 13
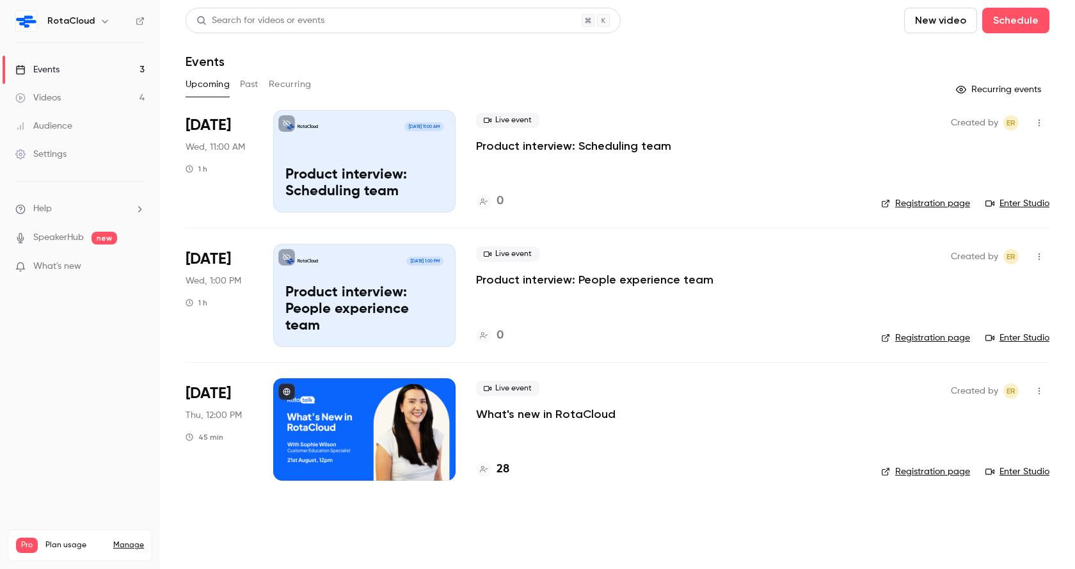
click at [552, 408] on p "What's new in RotaCloud" at bounding box center [545, 413] width 139 height 15
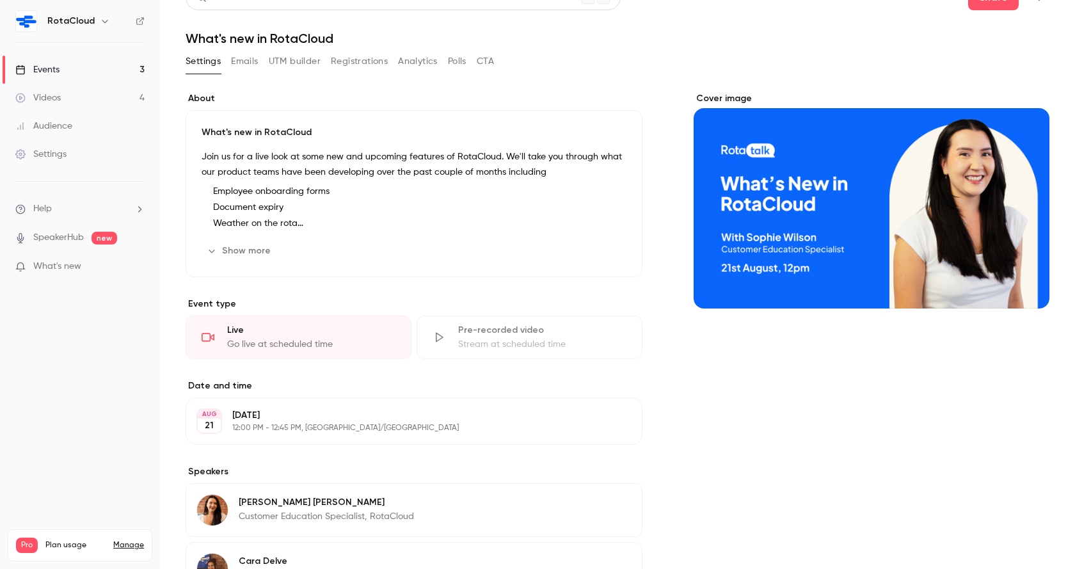
scroll to position [24, 0]
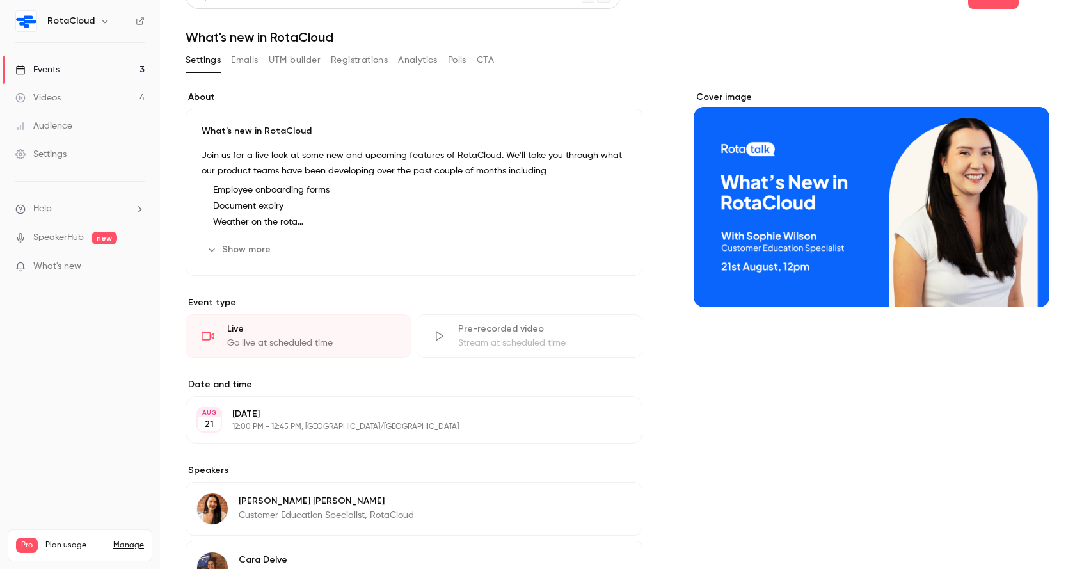
click at [345, 241] on div "Show more Edit" at bounding box center [414, 249] width 425 height 20
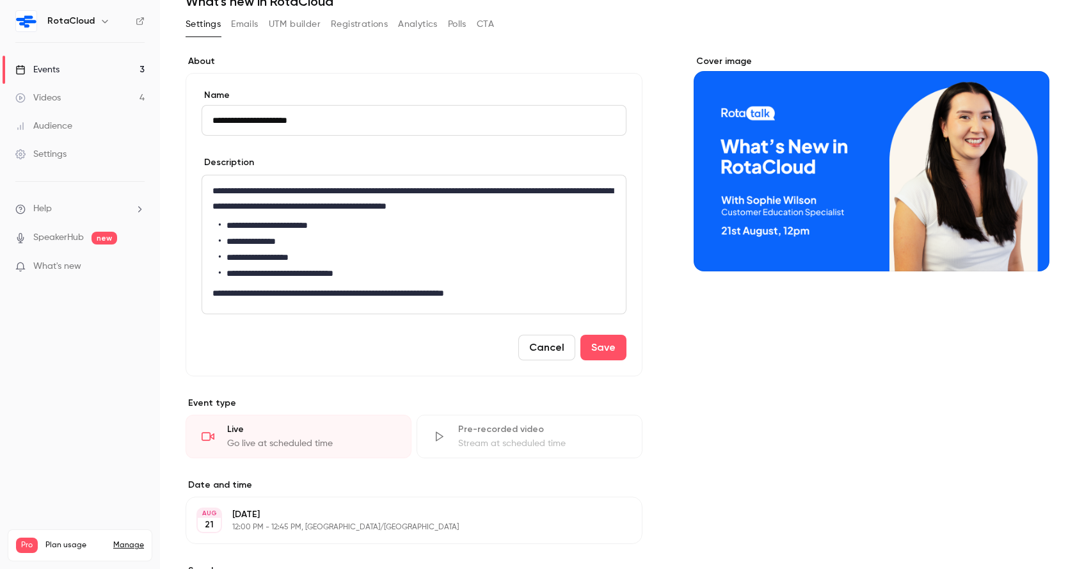
scroll to position [0, 0]
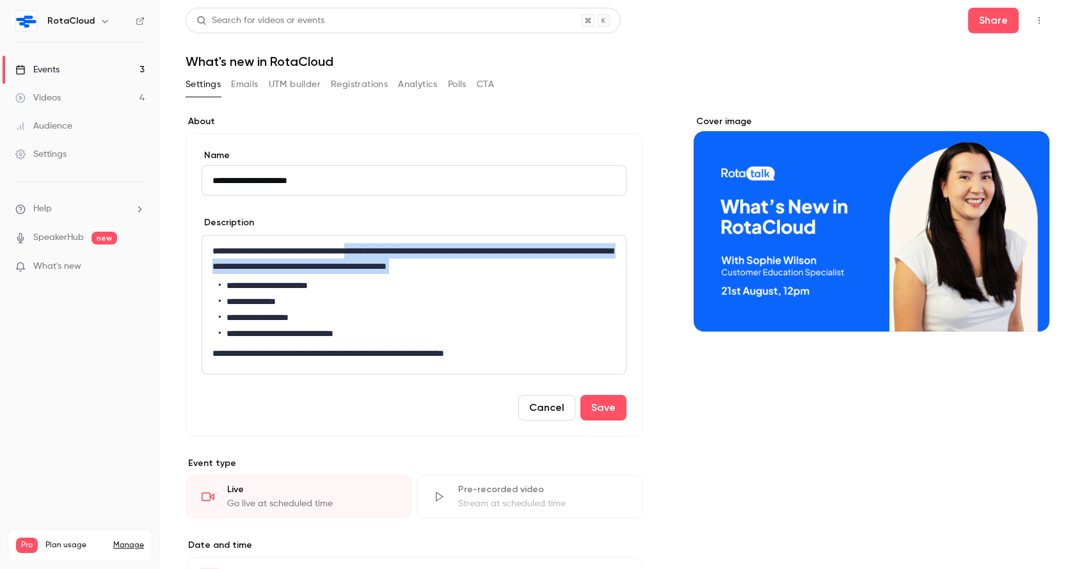
drag, startPoint x: 379, startPoint y: 251, endPoint x: 505, endPoint y: 275, distance: 128.1
click at [505, 275] on div "**********" at bounding box center [414, 304] width 424 height 138
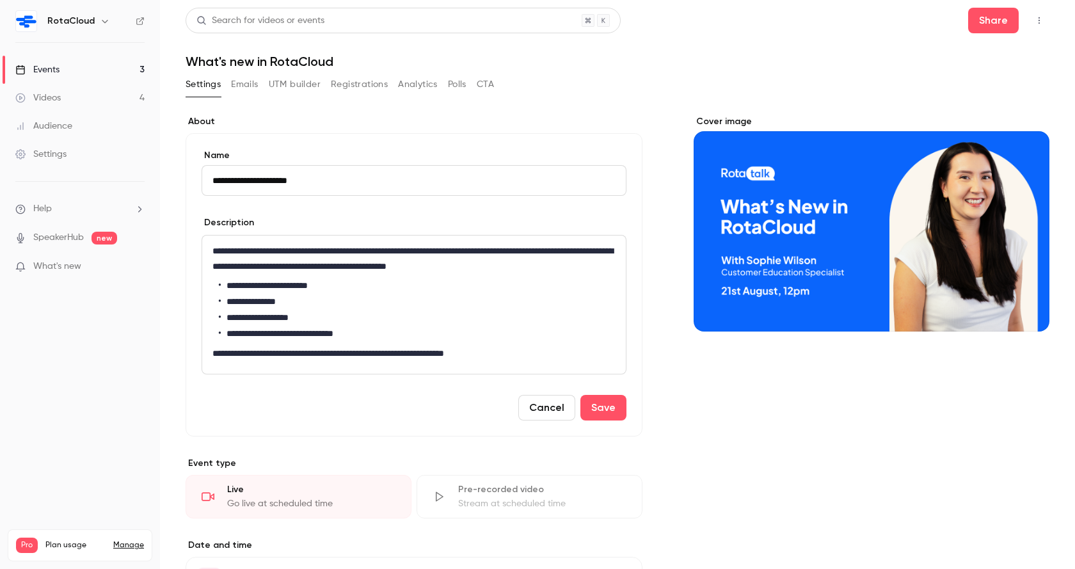
click at [62, 67] on link "Events 3" at bounding box center [80, 70] width 160 height 28
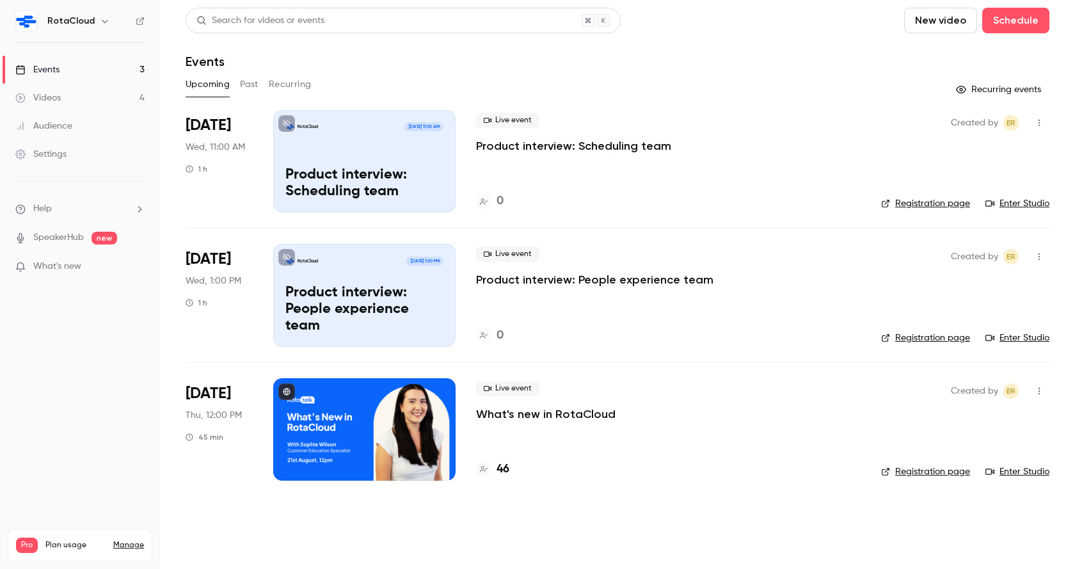
click at [569, 411] on p "What's new in RotaCloud" at bounding box center [545, 413] width 139 height 15
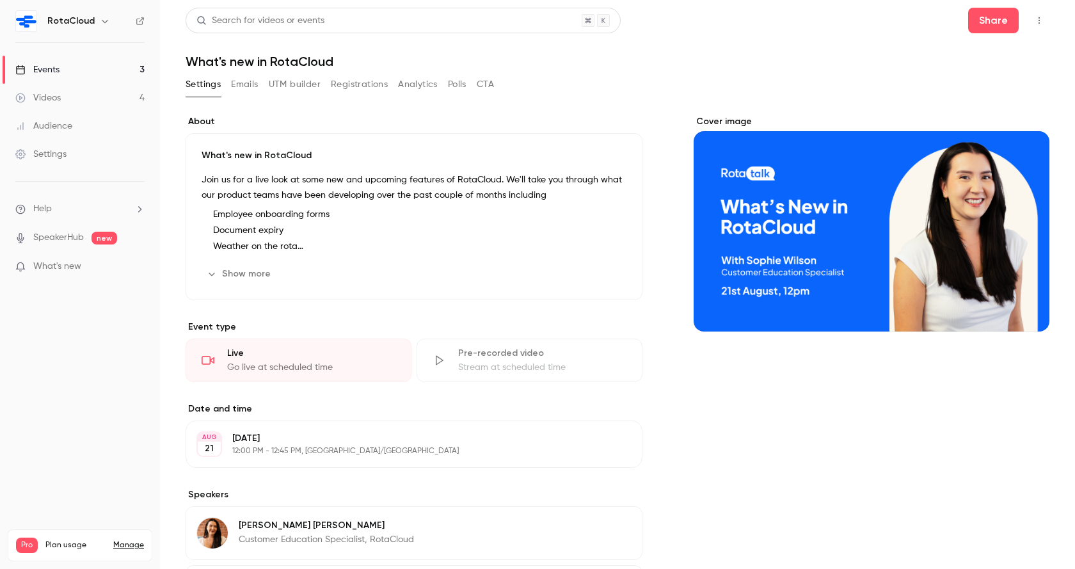
click at [408, 86] on button "Analytics" at bounding box center [418, 84] width 40 height 20
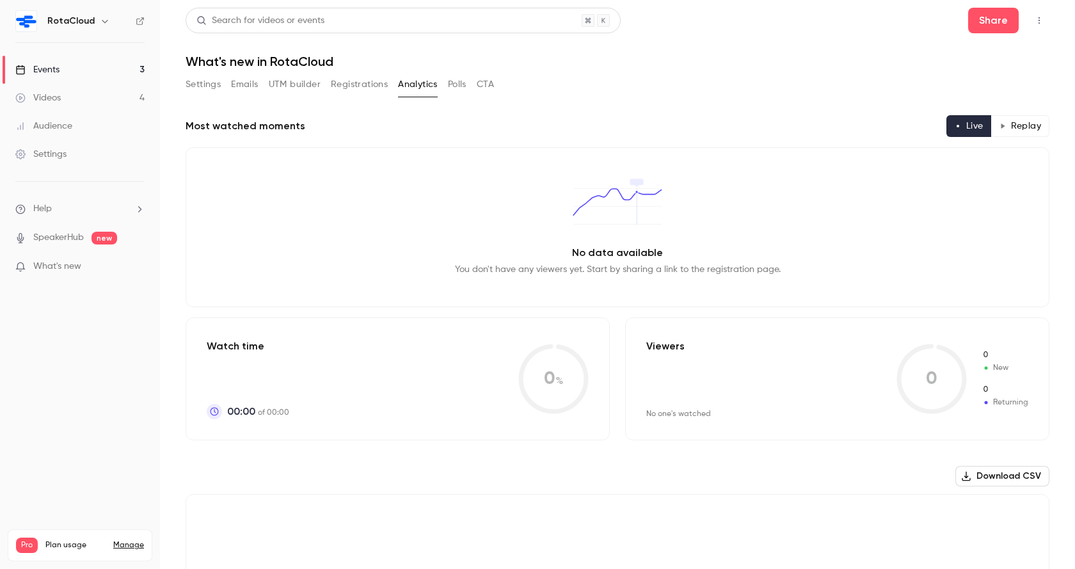
click at [69, 122] on div "Audience" at bounding box center [43, 126] width 57 height 13
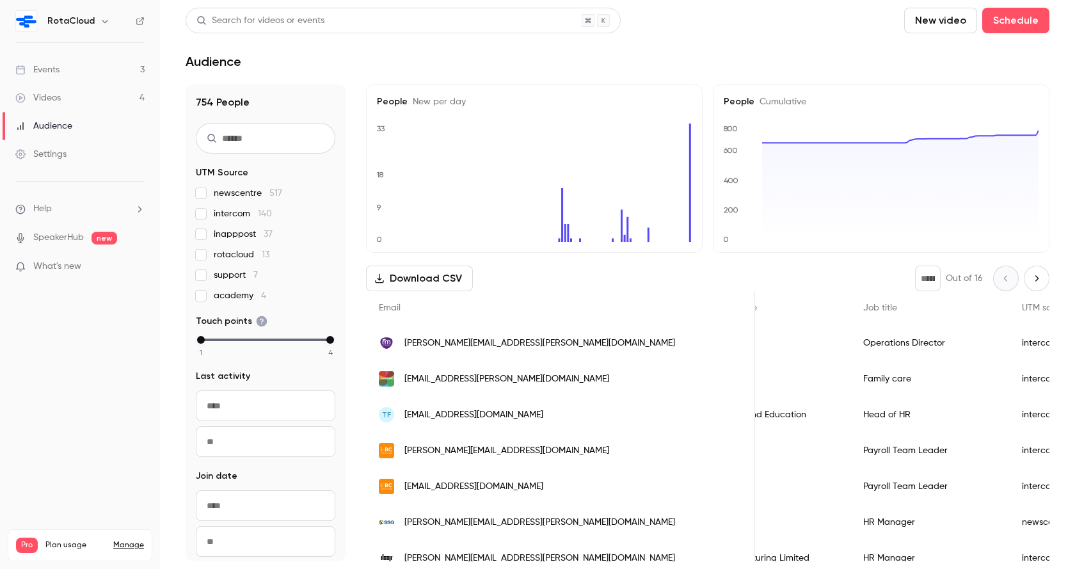
scroll to position [0, 498]
click at [272, 138] on input "text" at bounding box center [265, 138] width 139 height 31
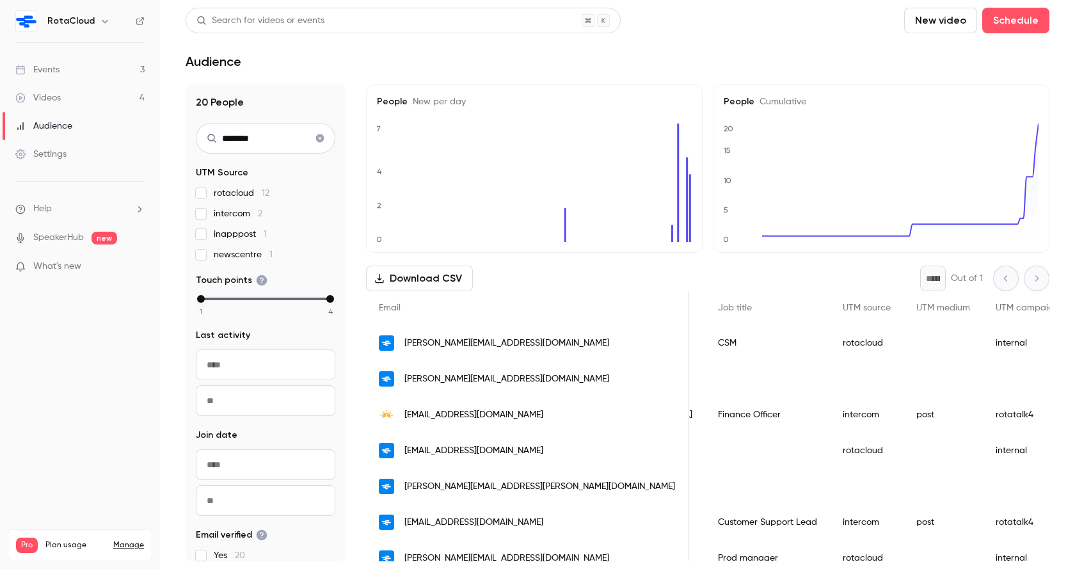
scroll to position [0, 166]
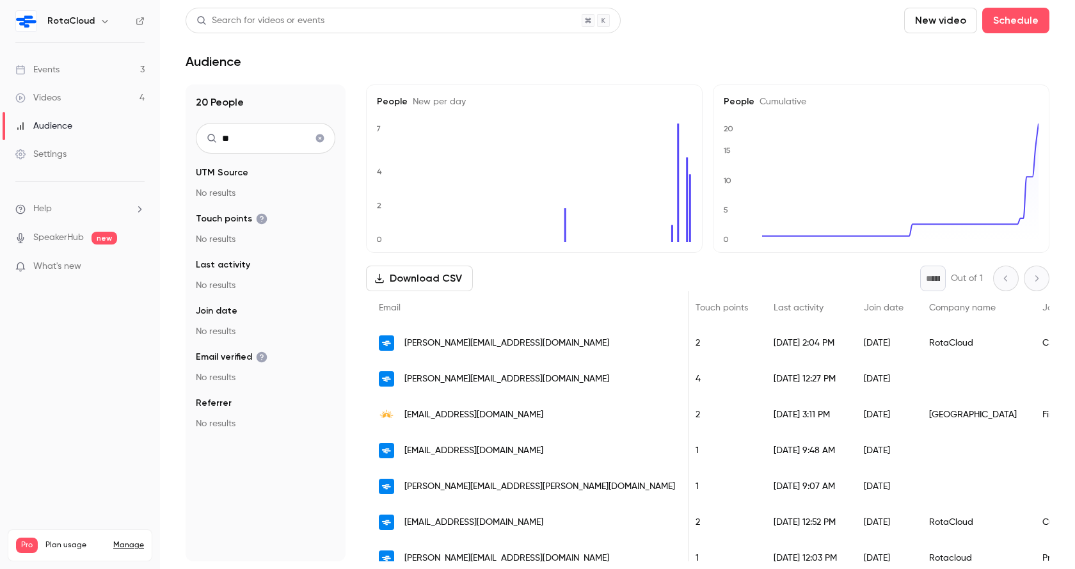
type input "*"
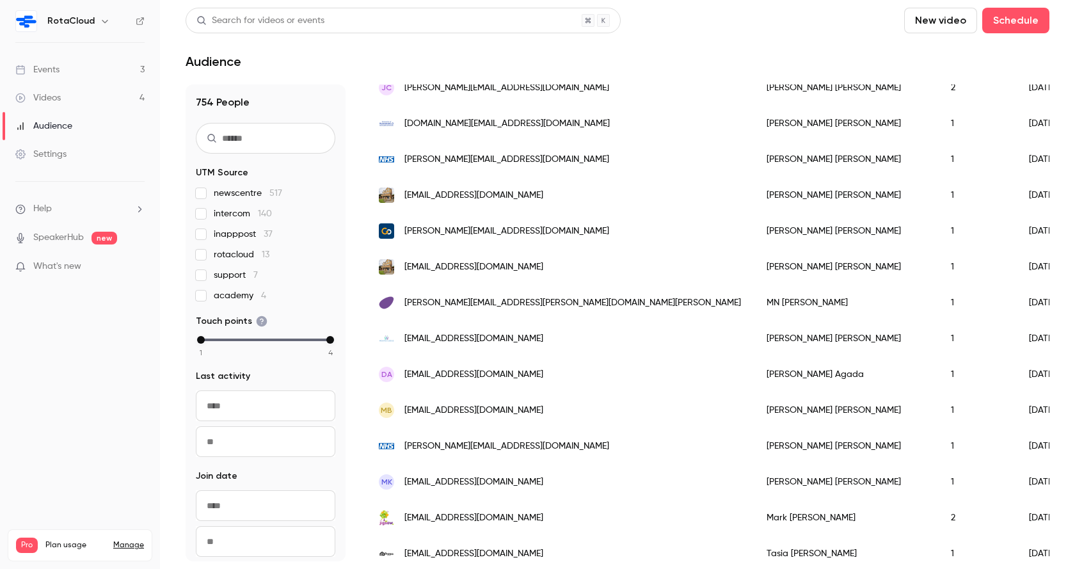
scroll to position [0, 0]
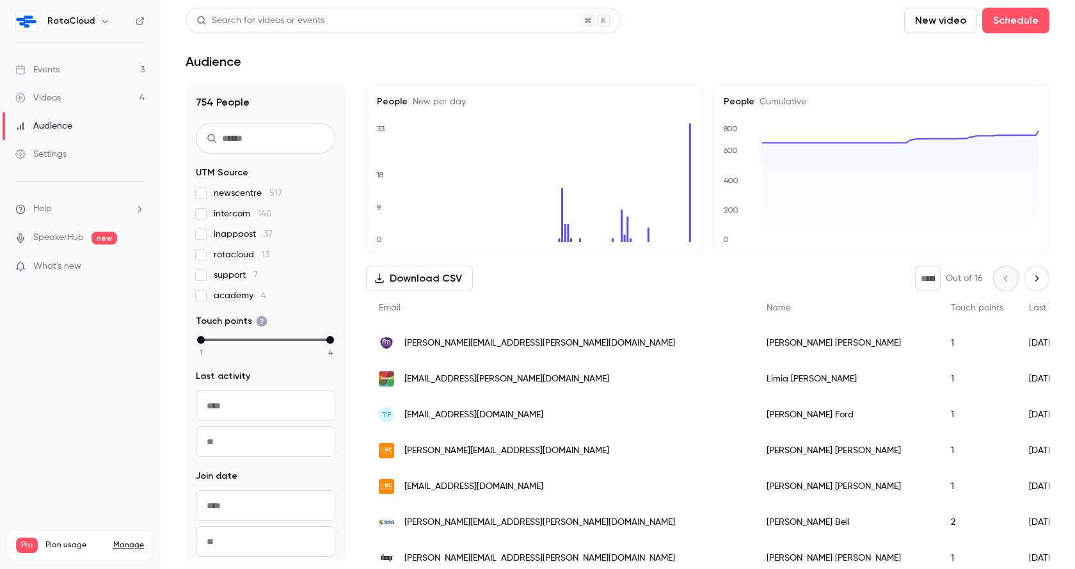
click at [64, 64] on link "Events 3" at bounding box center [80, 70] width 160 height 28
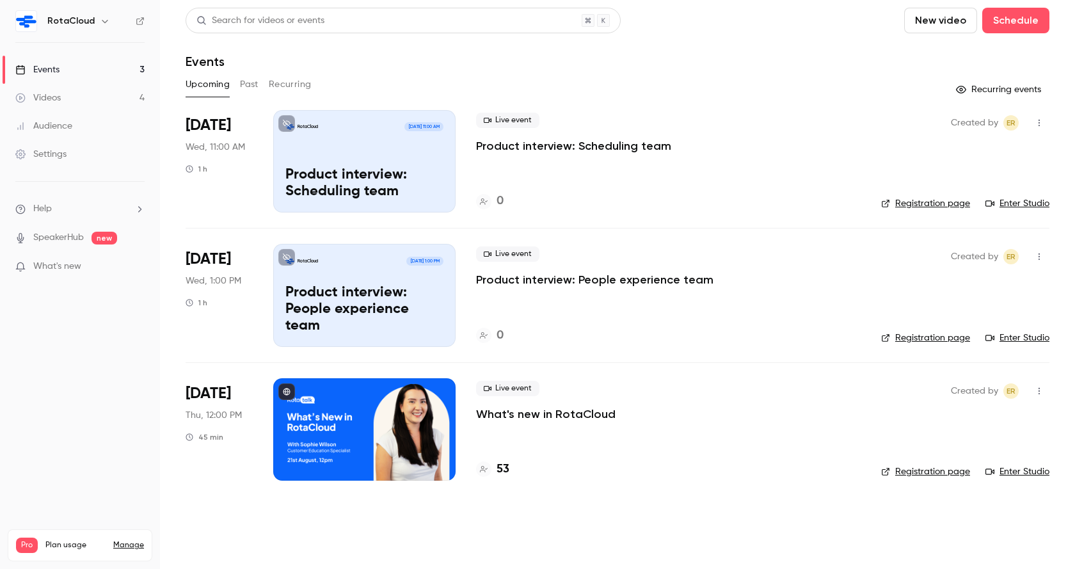
click at [539, 411] on p "What's new in RotaCloud" at bounding box center [545, 413] width 139 height 15
